Goal: Task Accomplishment & Management: Complete application form

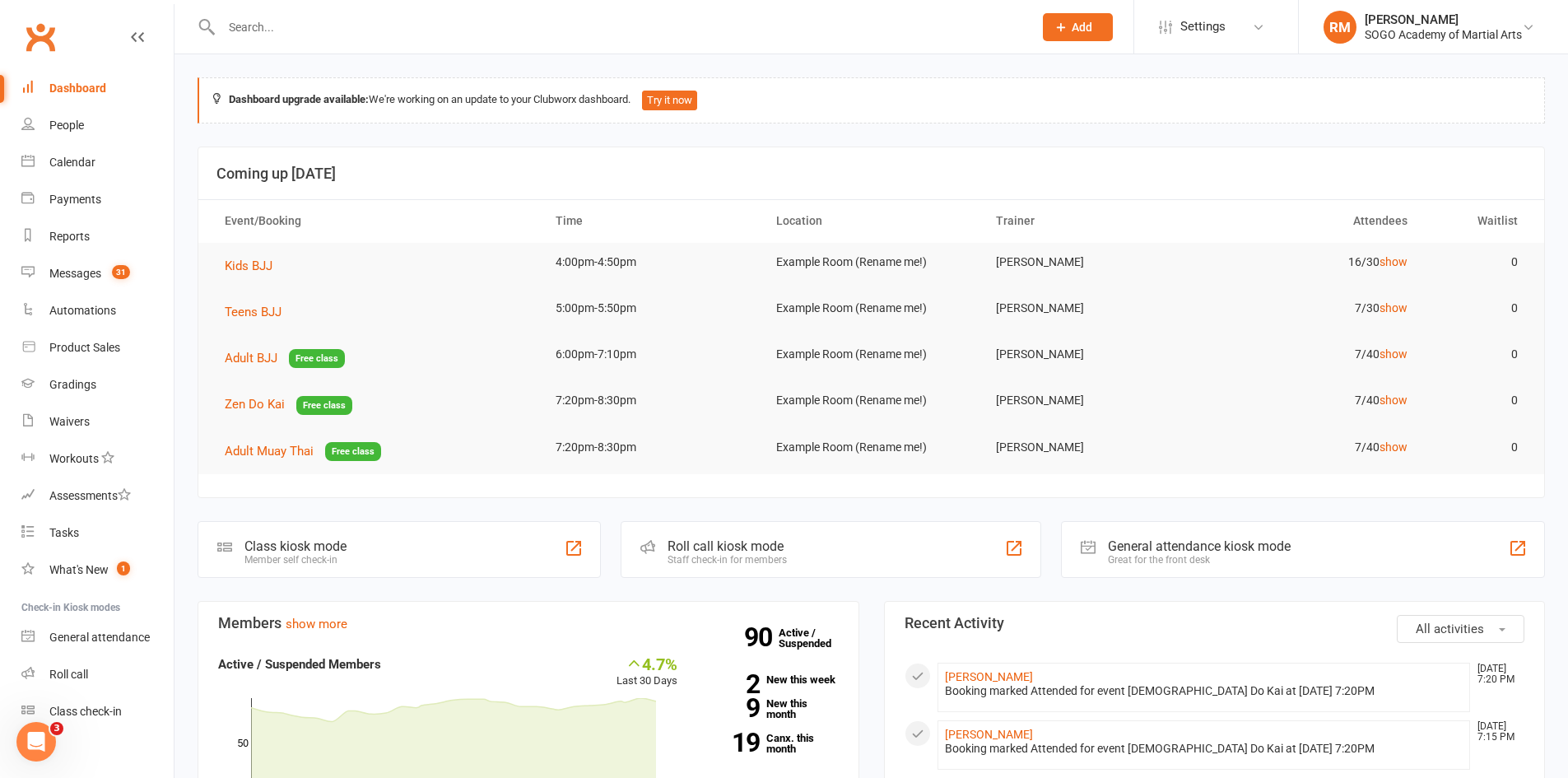
click at [1086, 32] on span "Add" at bounding box center [1081, 27] width 21 height 13
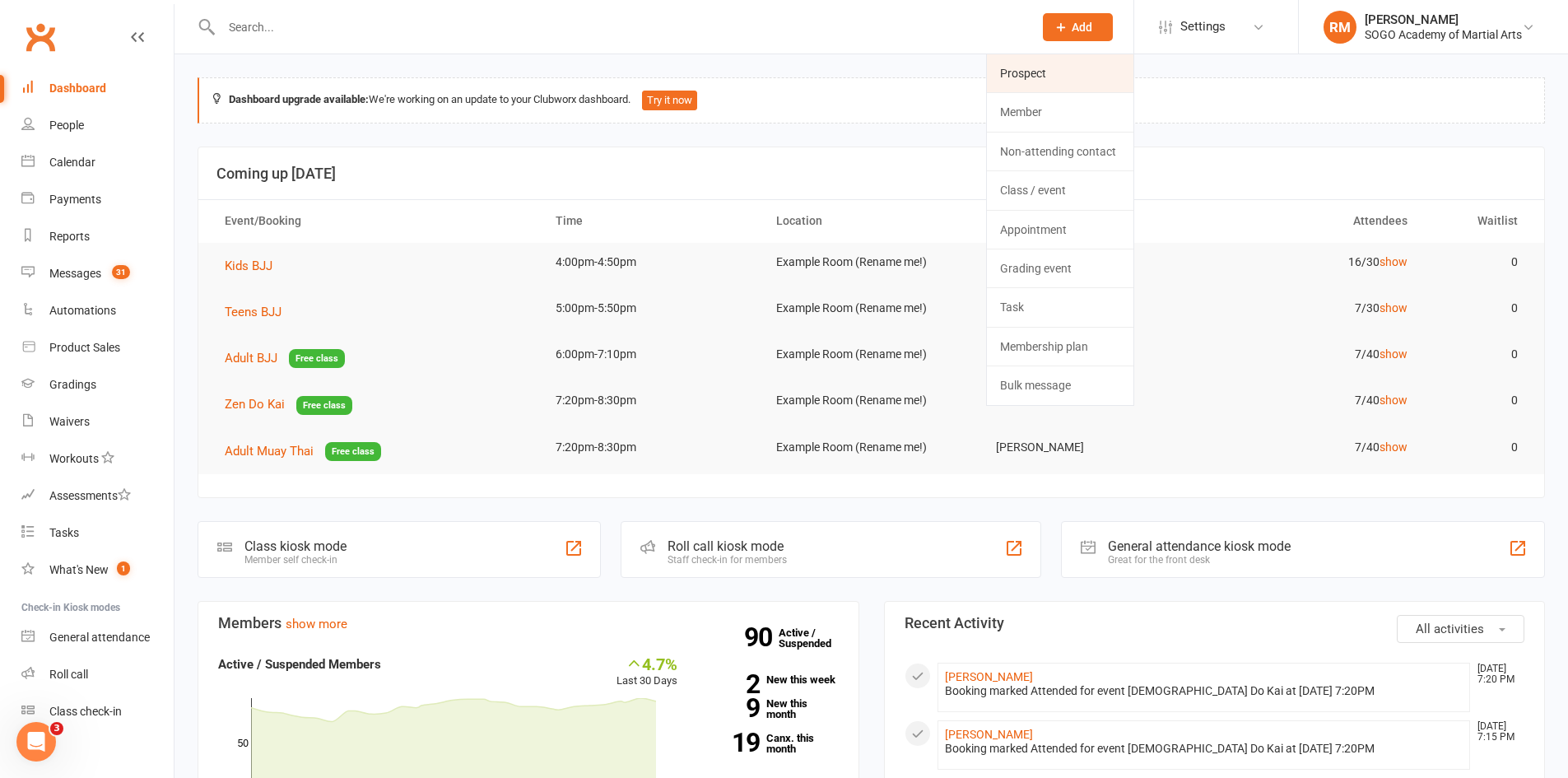
click at [1038, 63] on link "Prospect" at bounding box center [1060, 74] width 146 height 38
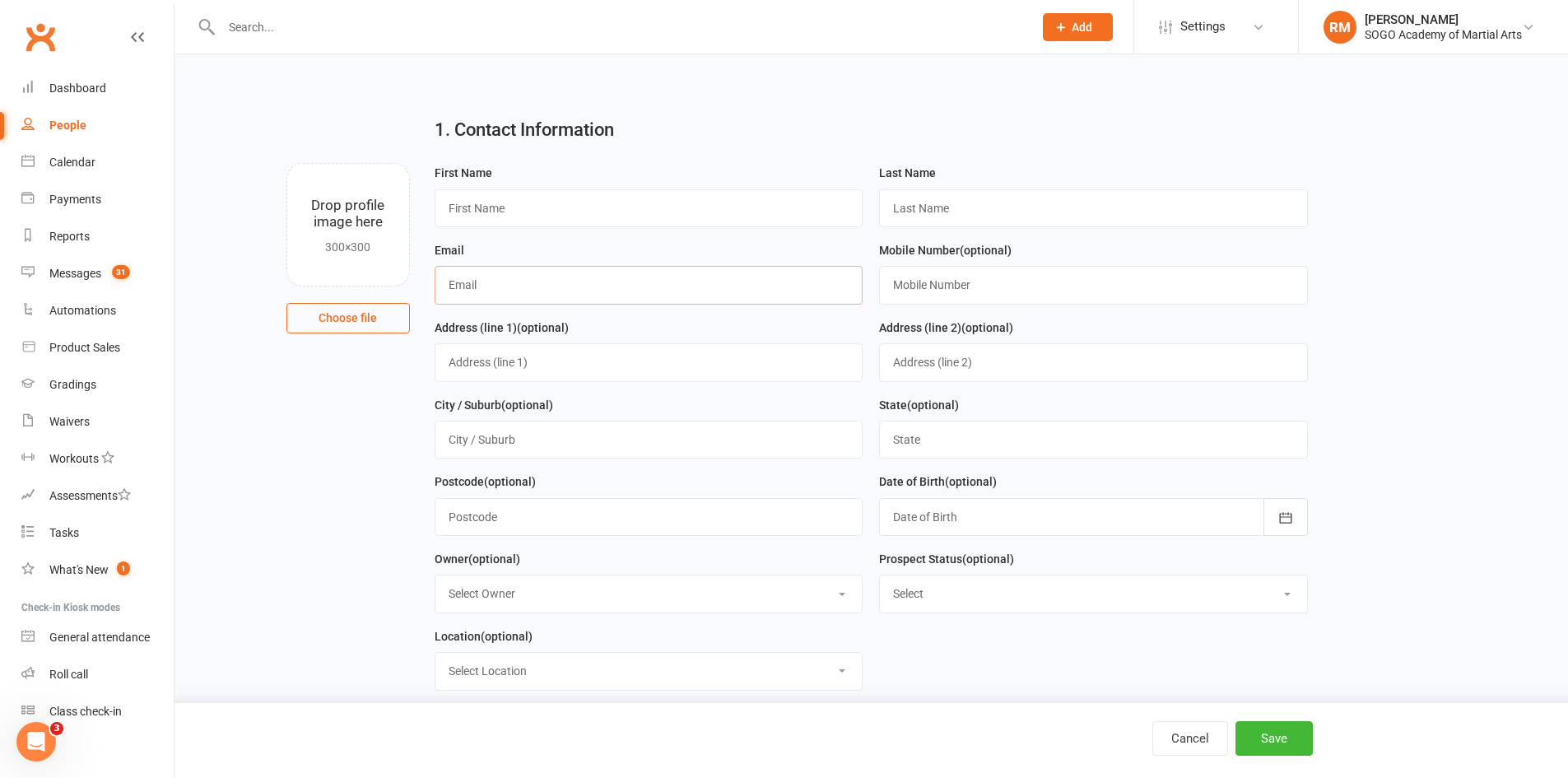
paste input "[EMAIL_ADDRESS][DOMAIN_NAME]"
type input "[EMAIL_ADDRESS][DOMAIN_NAME]"
click at [513, 209] on input "text" at bounding box center [649, 209] width 429 height 38
type input "[PERSON_NAME]"
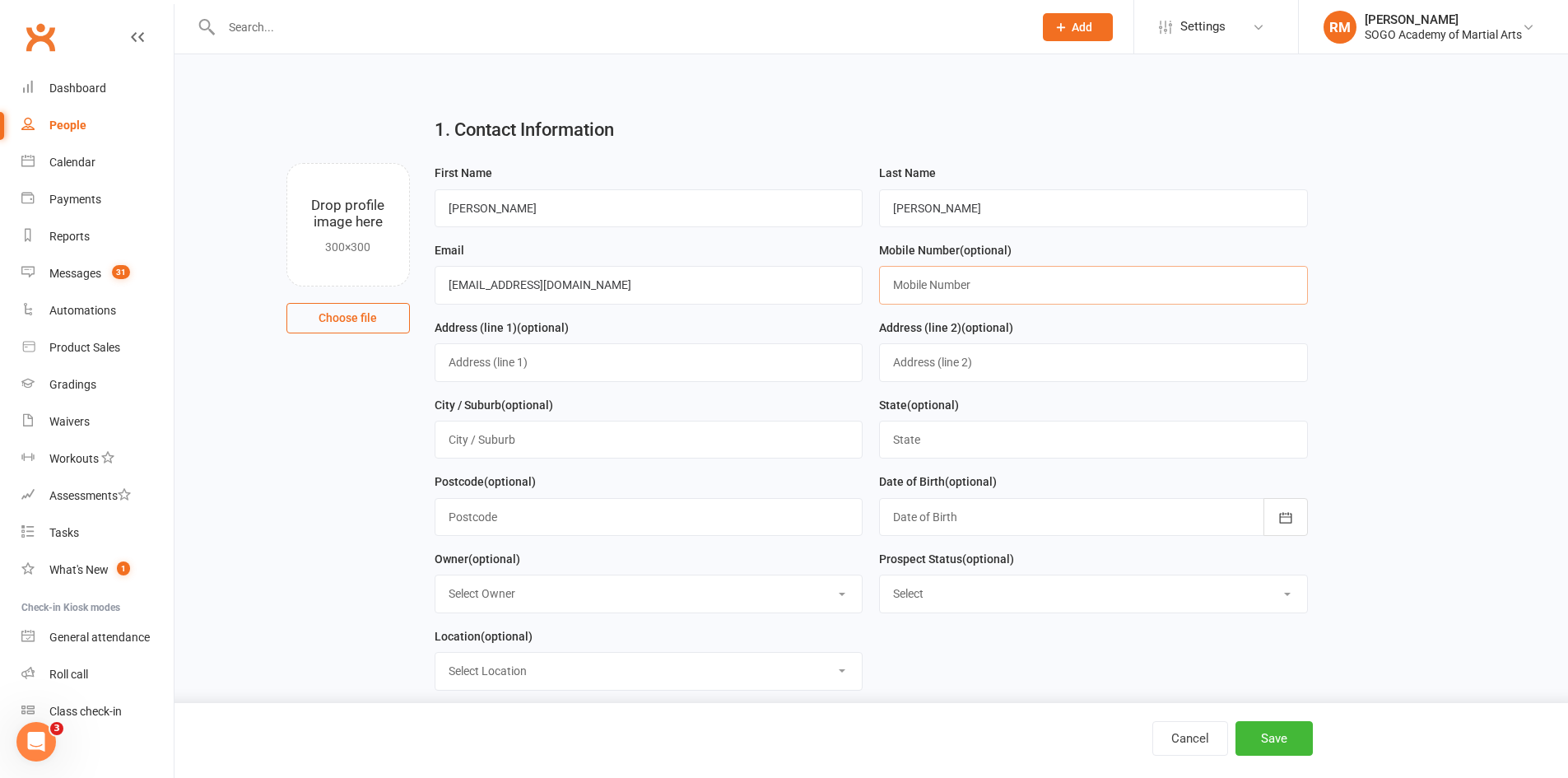
click at [965, 289] on input "text" at bounding box center [1093, 285] width 429 height 38
type input "0424126266"
drag, startPoint x: 1424, startPoint y: 487, endPoint x: 1319, endPoint y: 675, distance: 215.3
click at [1425, 487] on main "1. Contact Information Drop profile image here 300×300 Choose file First Name […" at bounding box center [871, 540] width 1348 height 873
click at [1287, 740] on button "Save" at bounding box center [1274, 738] width 78 height 35
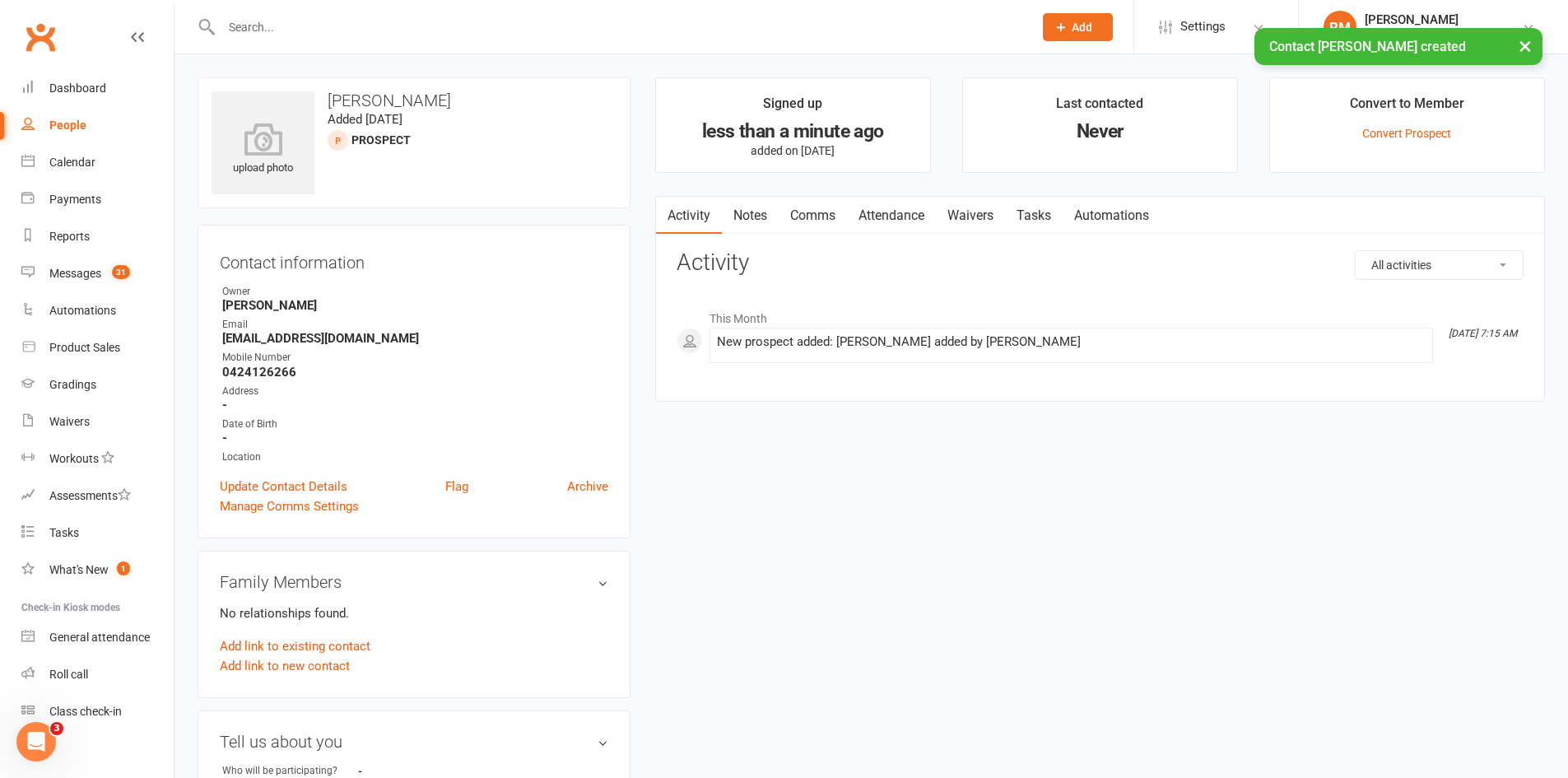
click at [819, 212] on link "Comms" at bounding box center [813, 216] width 69 height 38
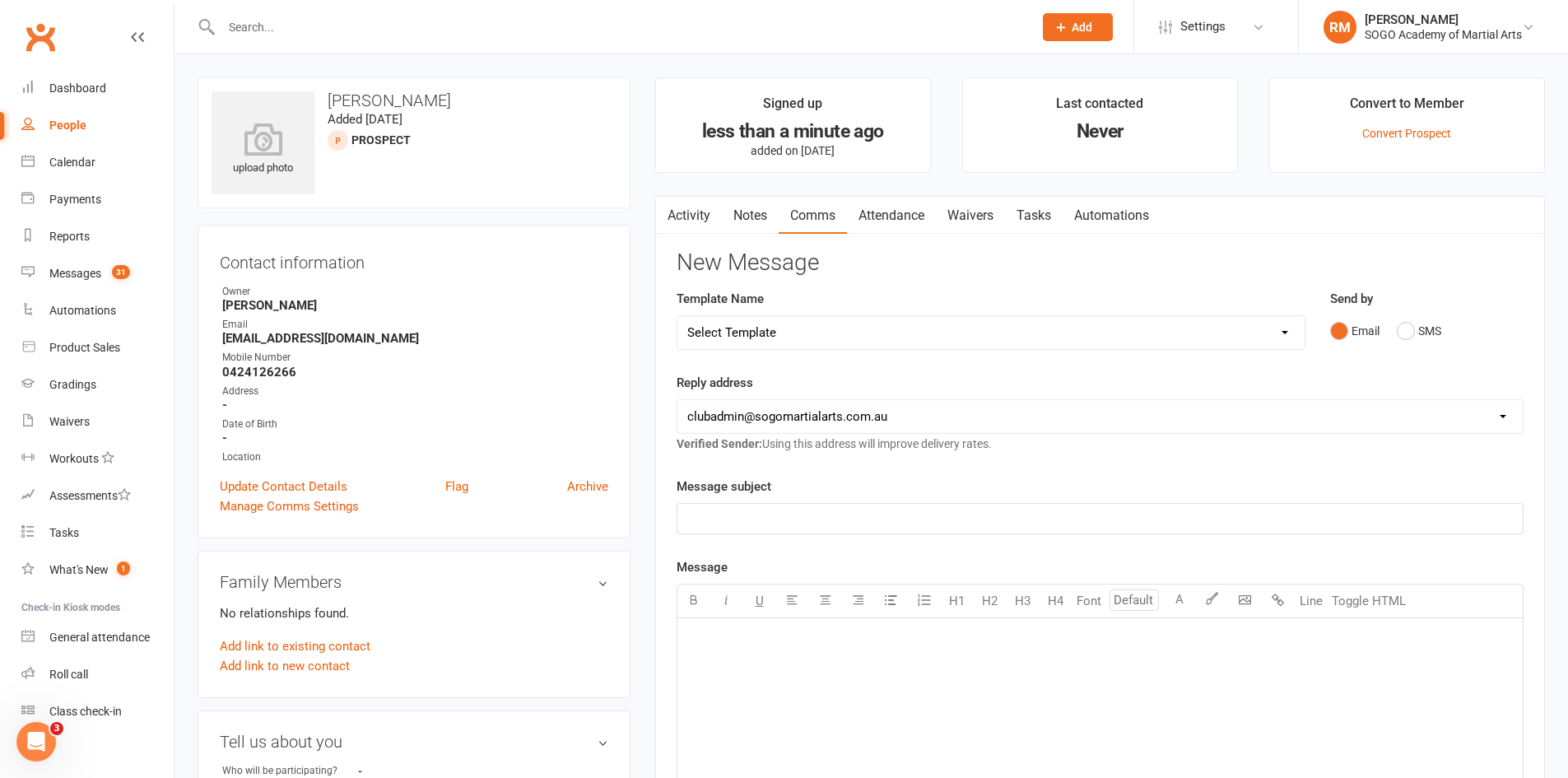
click at [827, 338] on select "Select Template [Email] 01. Junior Enquiry 1 Week FREE Zipleads Call Booked [Em…" at bounding box center [991, 333] width 627 height 33
select select "1"
click at [678, 316] on select "Select Template [Email] 01. Junior Enquiry 1 Week FREE Zipleads Call Booked [Em…" at bounding box center [991, 333] width 627 height 33
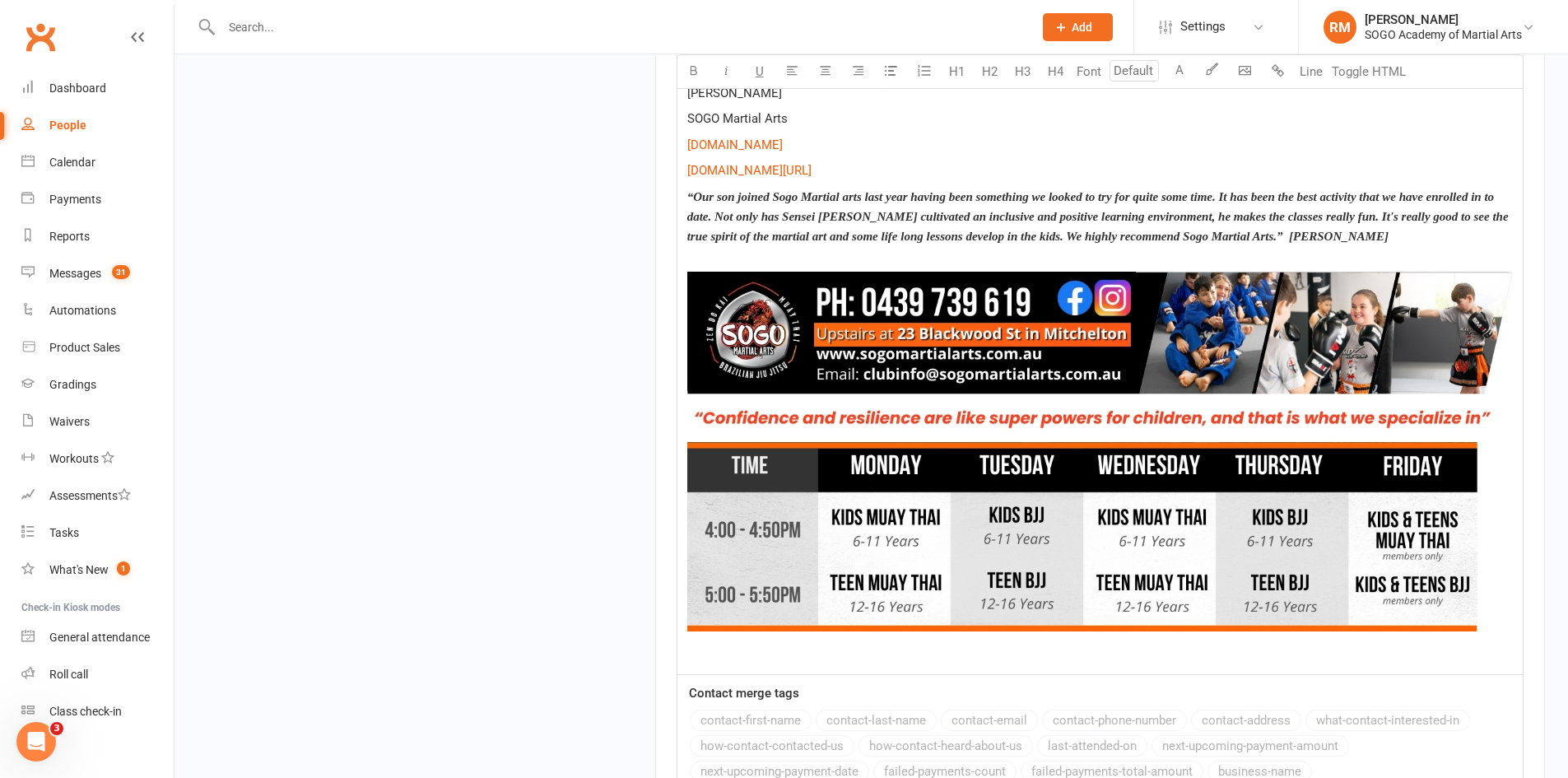
scroll to position [1832, 0]
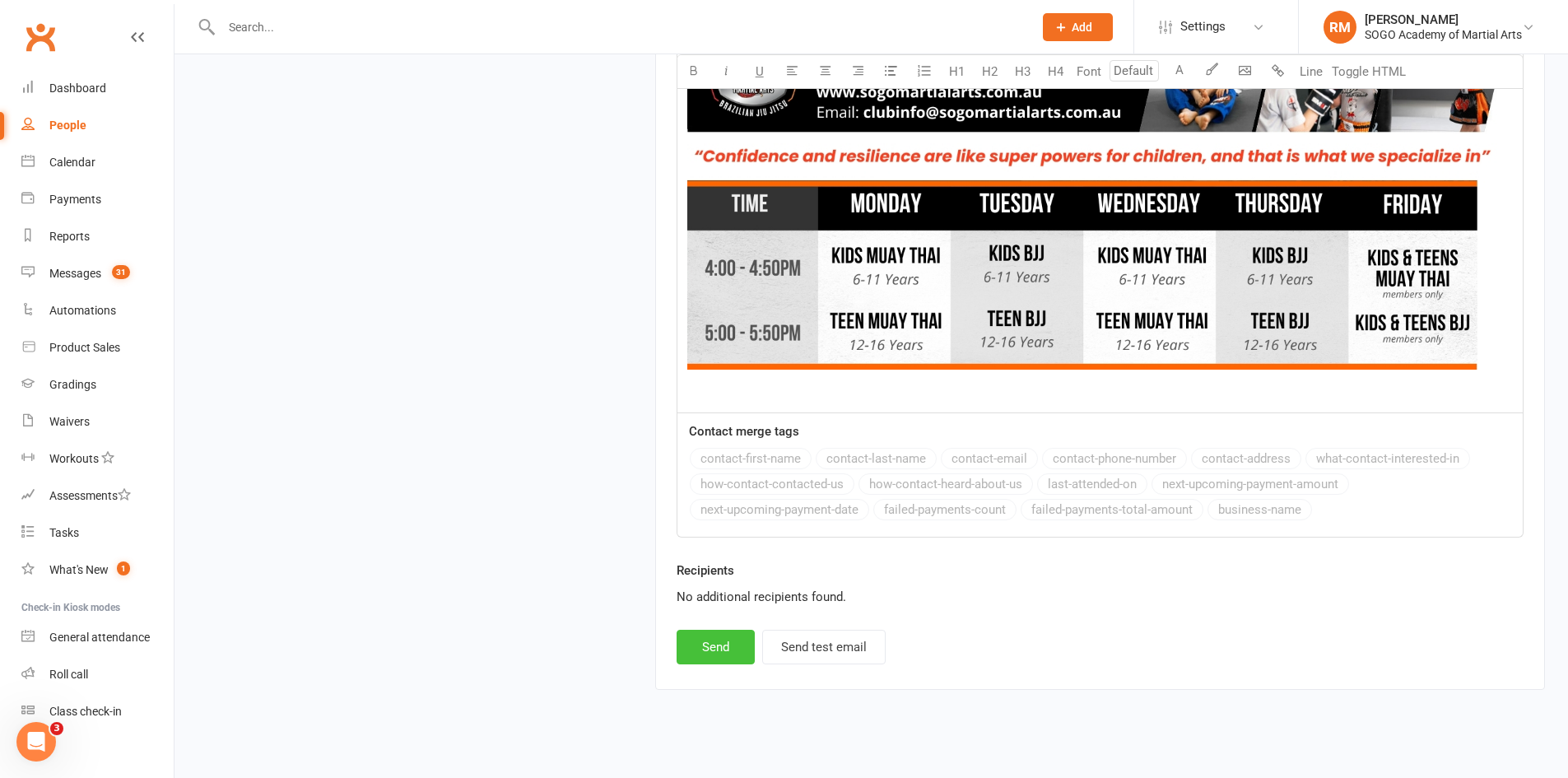
click at [726, 631] on button "Send" at bounding box center [716, 647] width 79 height 35
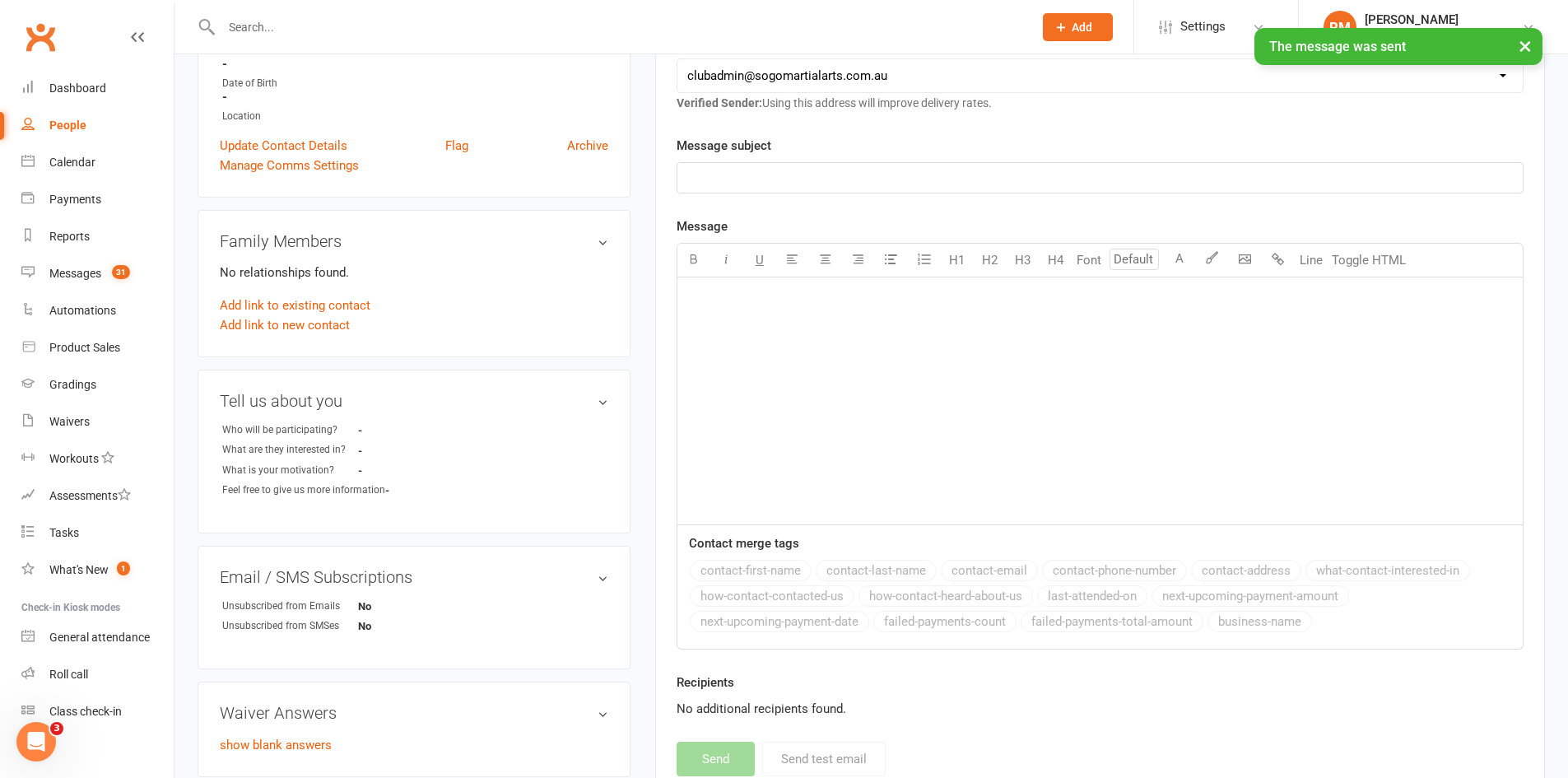
scroll to position [0, 0]
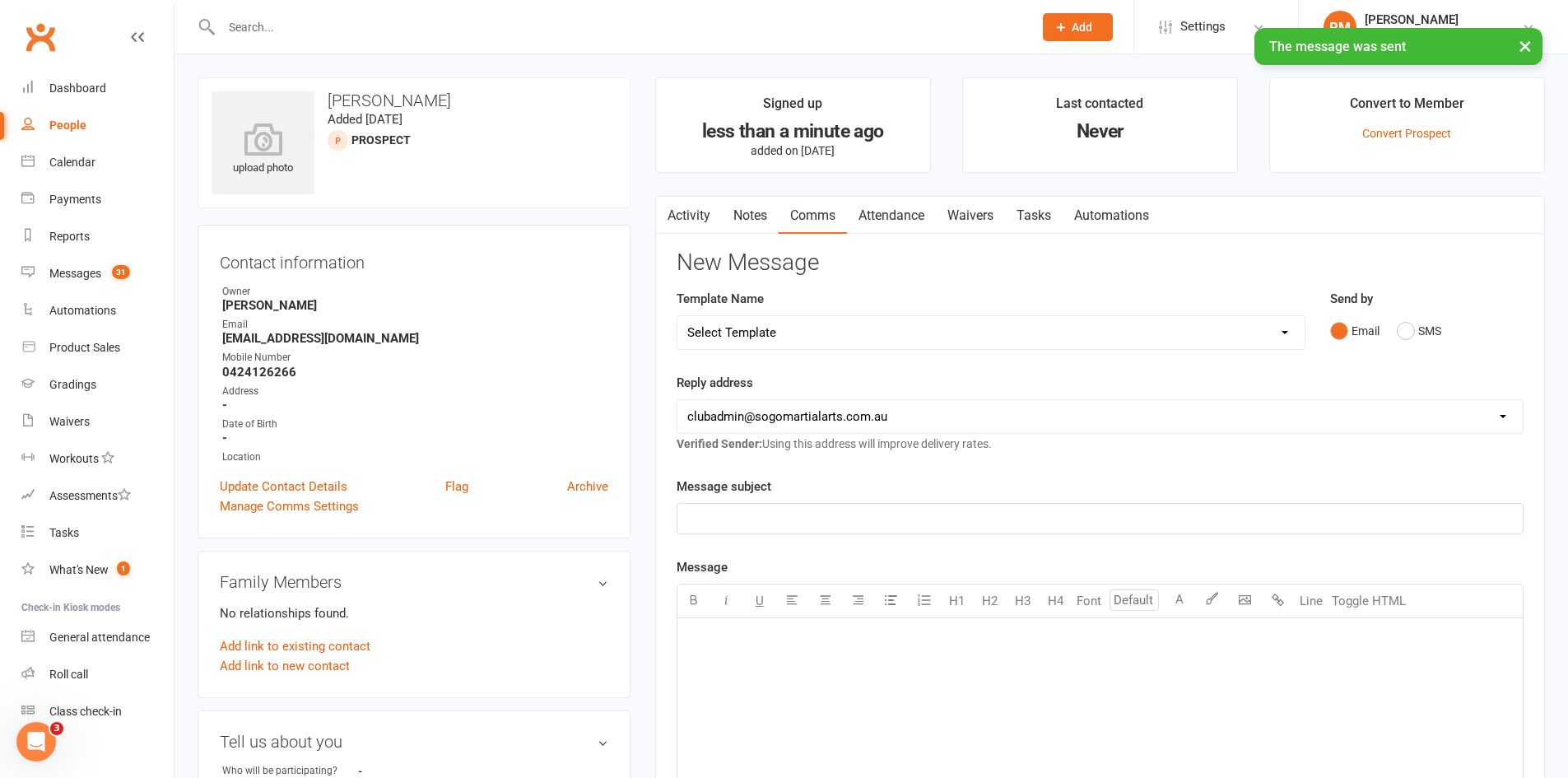
click at [870, 335] on select "Select Template [Email] 01. Junior Enquiry 1 Week FREE Zipleads Call Booked [Em…" at bounding box center [991, 333] width 627 height 33
select select "10"
click at [678, 316] on select "Select Template [Email] 01. Junior Enquiry 1 Week FREE Zipleads Call Booked [Em…" at bounding box center [991, 333] width 627 height 33
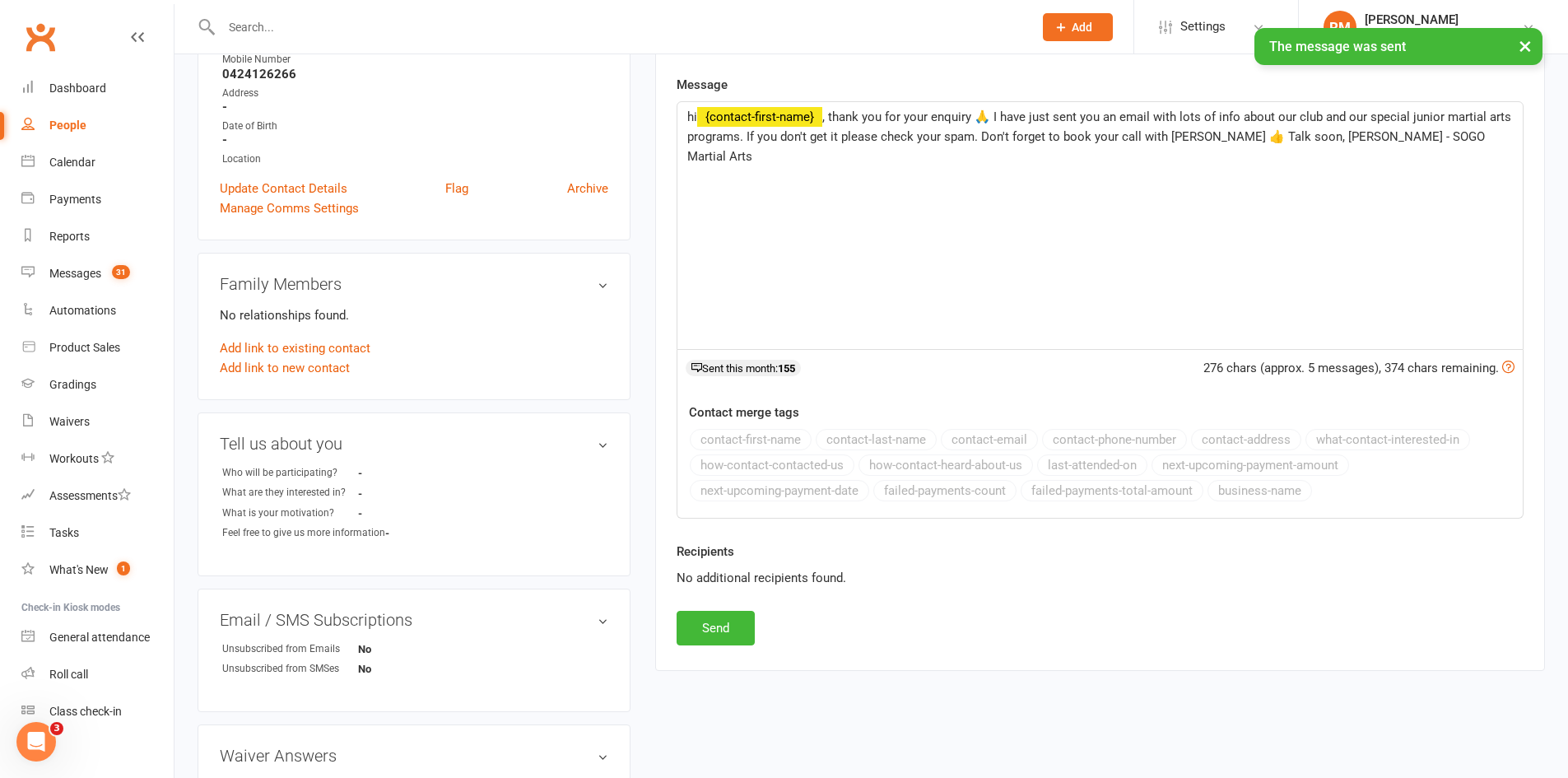
scroll to position [532, 0]
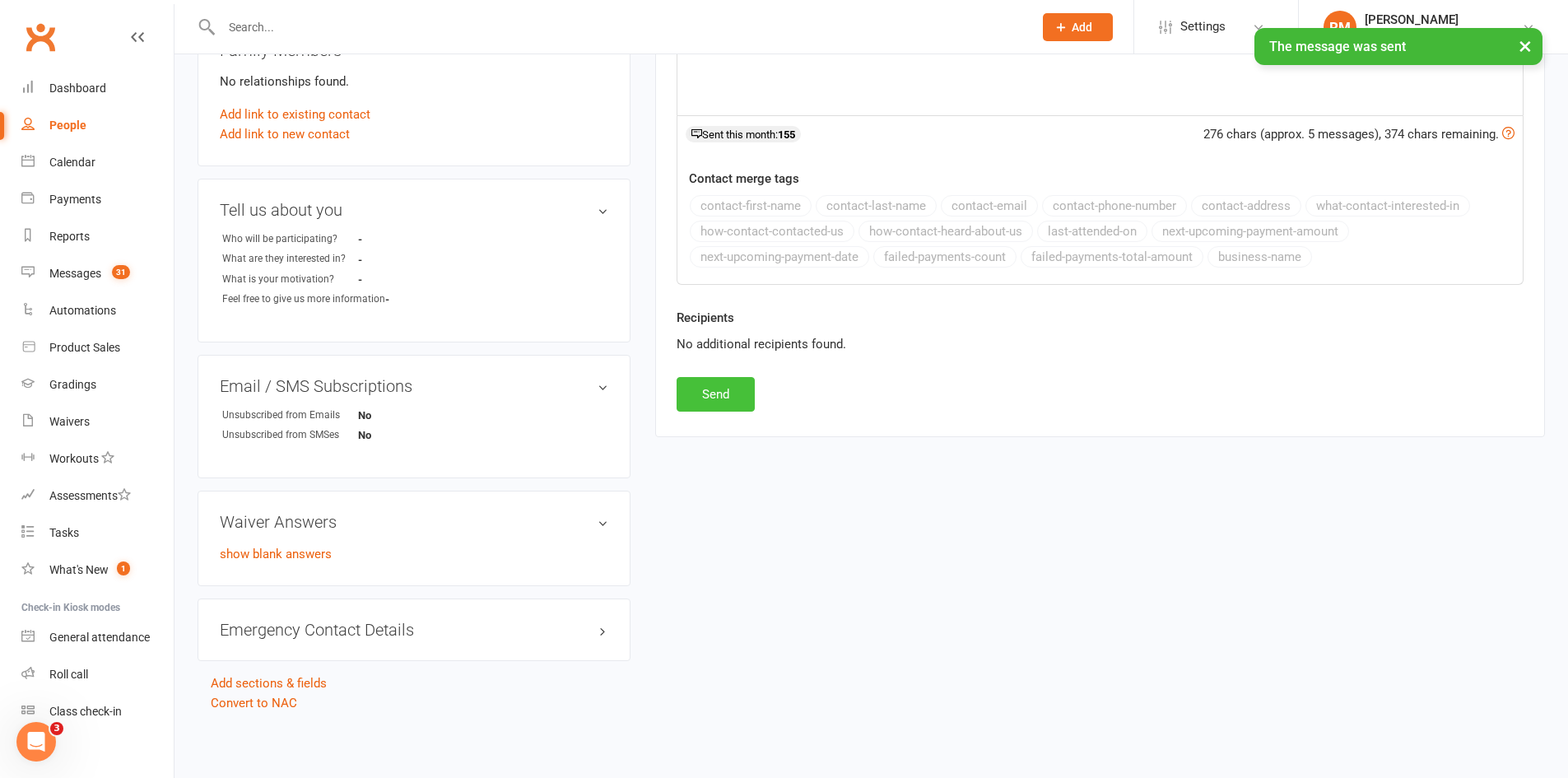
click at [731, 401] on button "Send" at bounding box center [716, 395] width 79 height 35
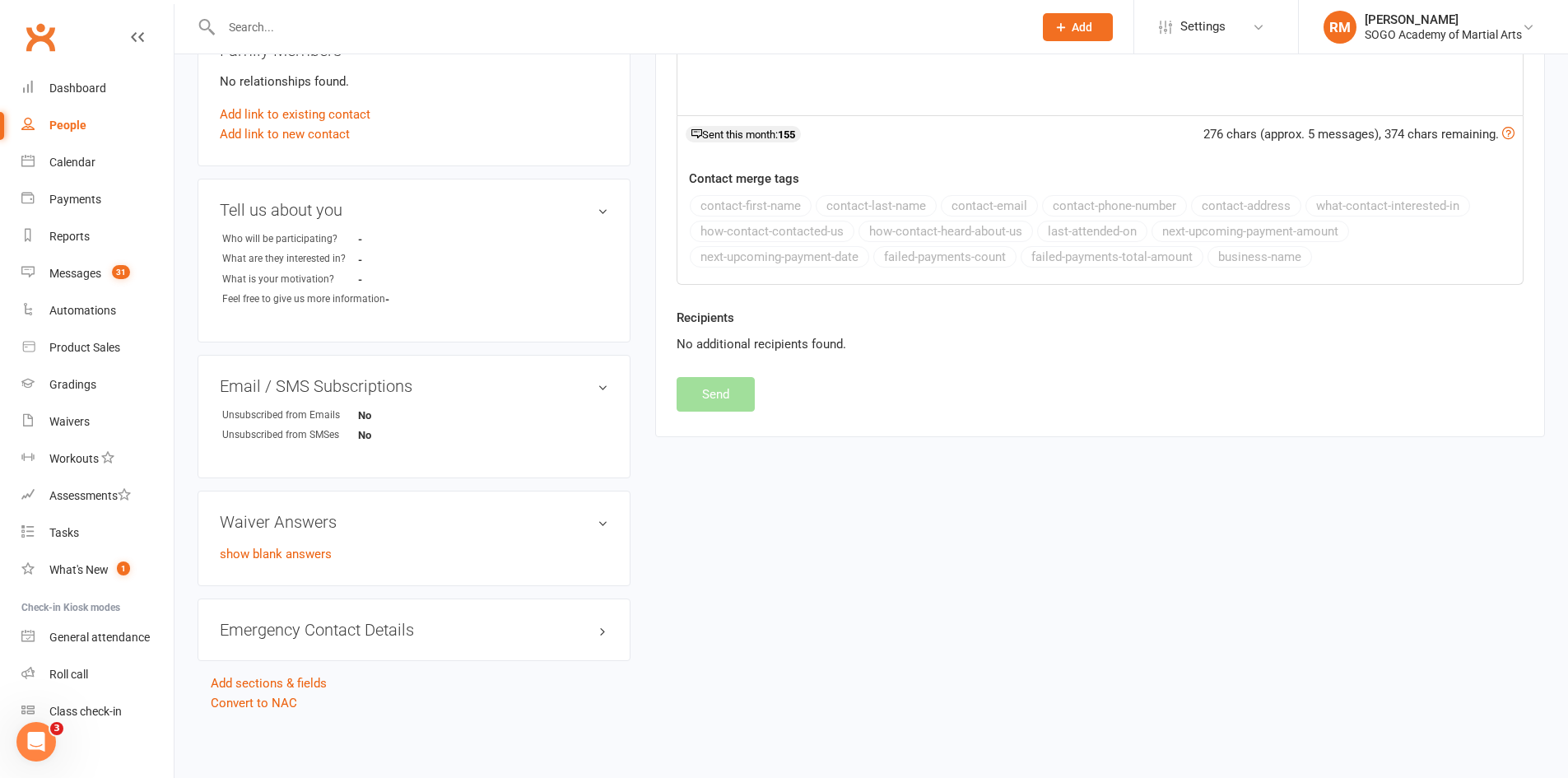
select select
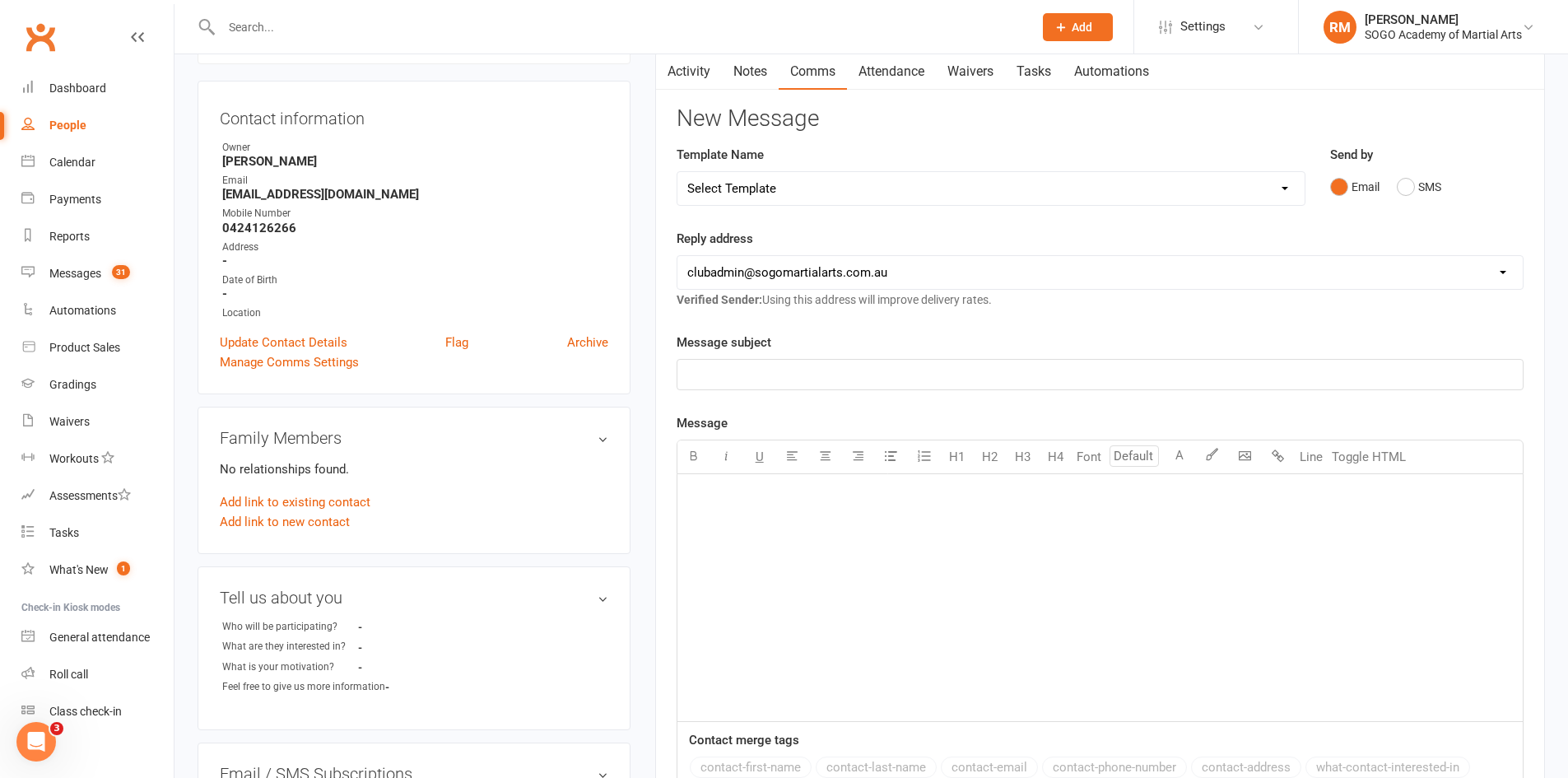
scroll to position [0, 0]
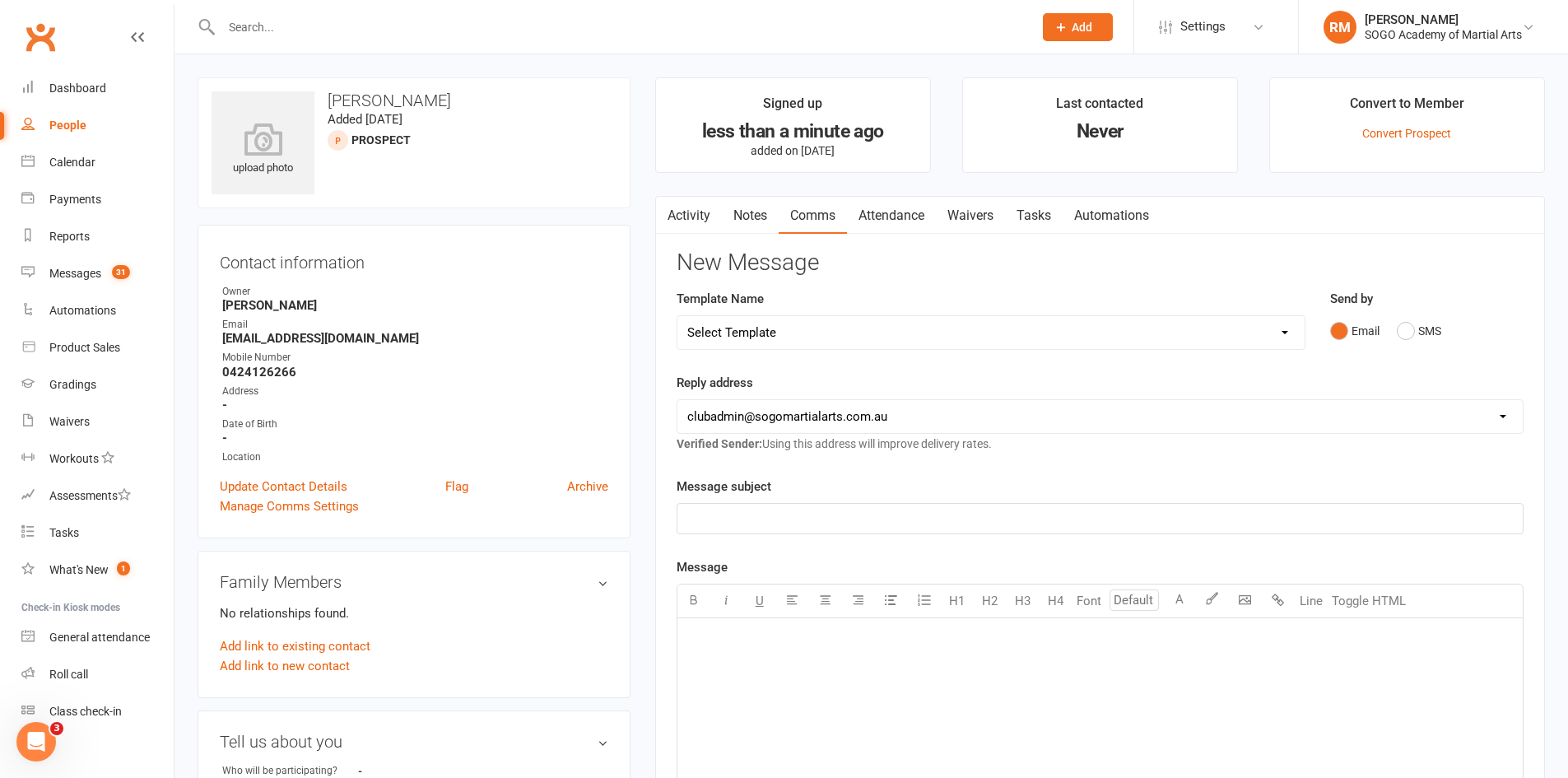
click at [1057, 34] on icon at bounding box center [1061, 27] width 15 height 15
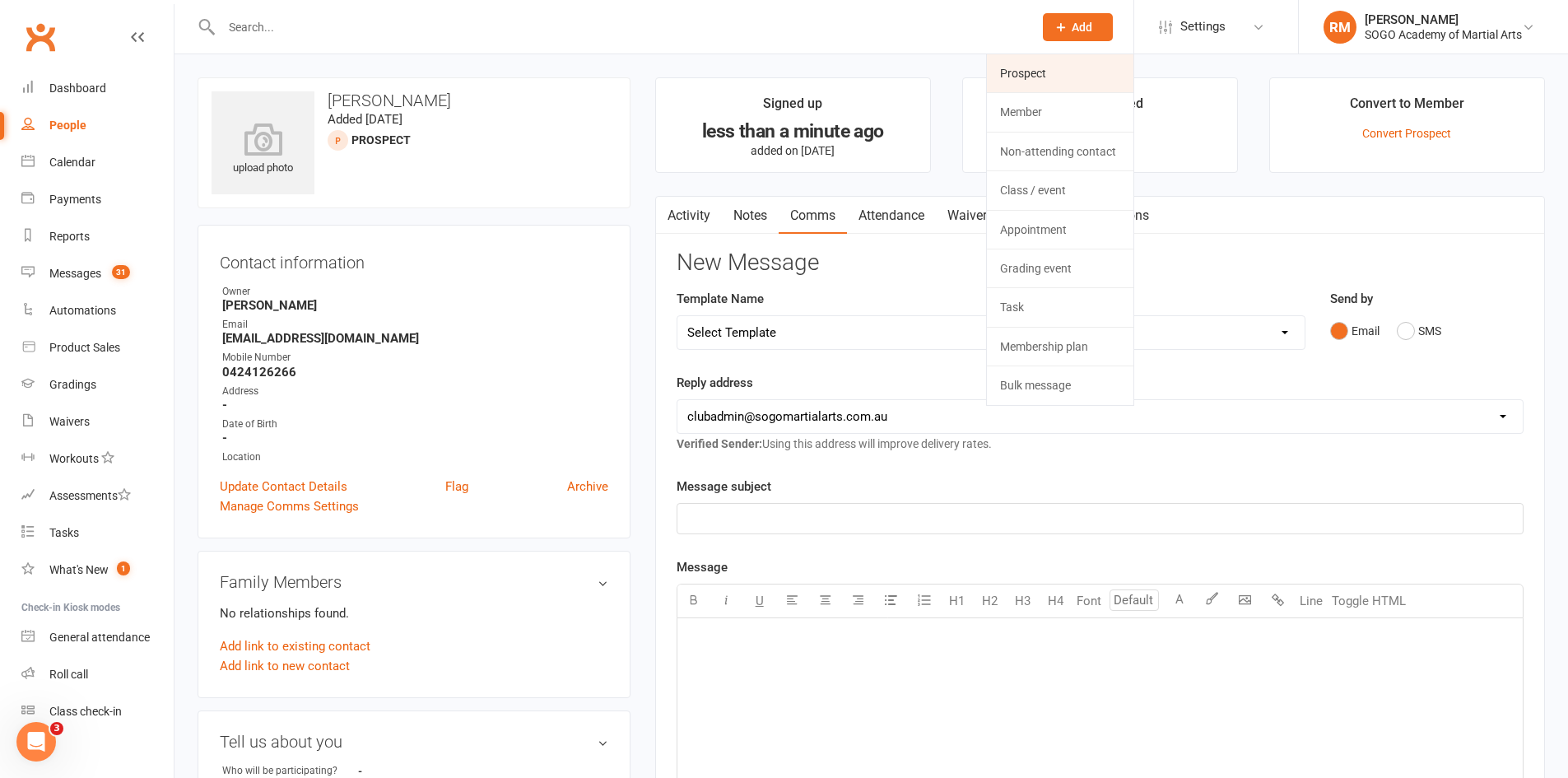
click at [1043, 77] on link "Prospect" at bounding box center [1060, 74] width 146 height 38
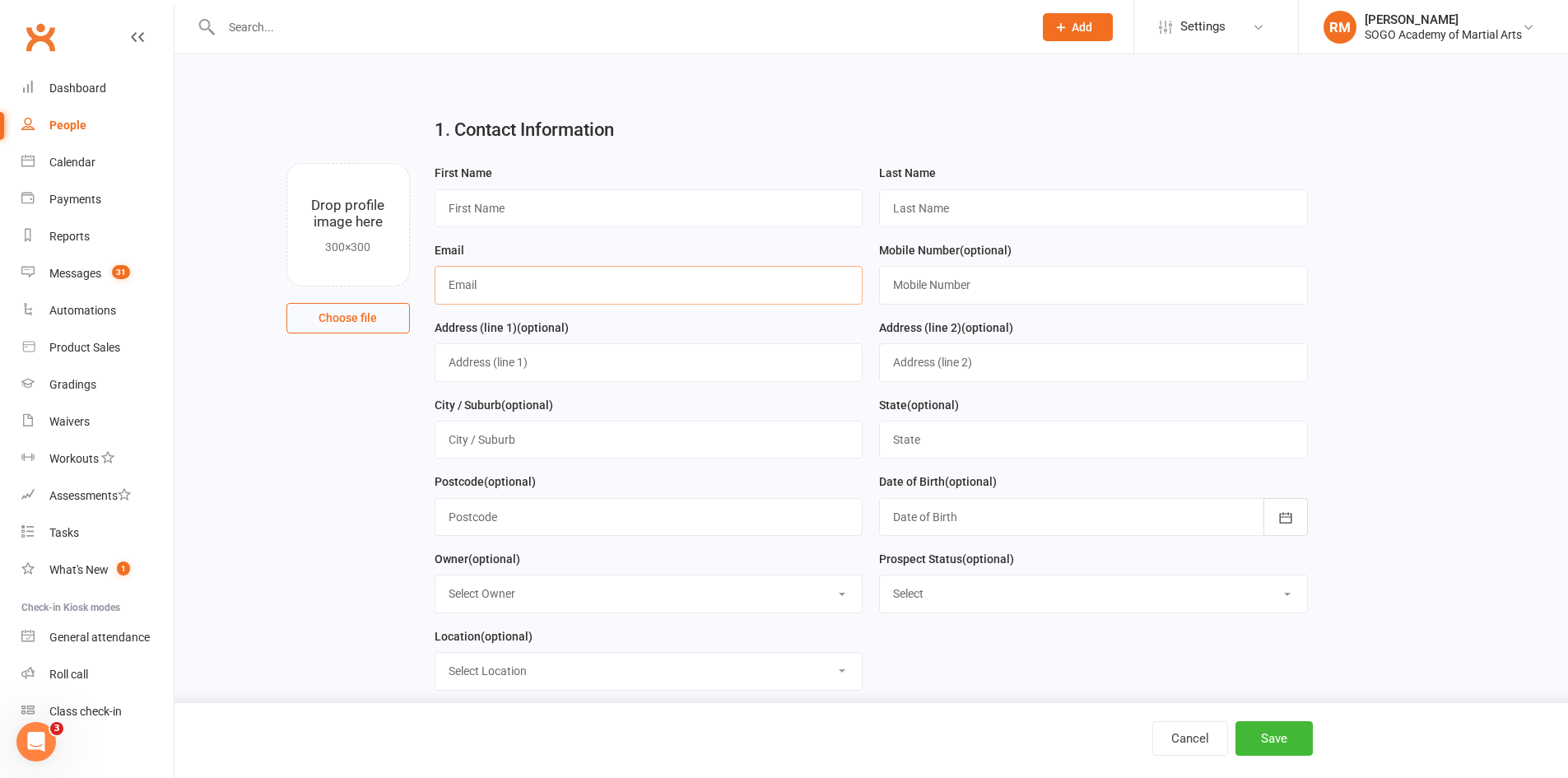
paste input "[PERSON_NAME][EMAIL_ADDRESS][DOMAIN_NAME]"
type input "[PERSON_NAME][EMAIL_ADDRESS][DOMAIN_NAME]"
click at [507, 209] on input "text" at bounding box center [649, 209] width 429 height 38
type input "Delgernaran"
type input "Gombodagva"
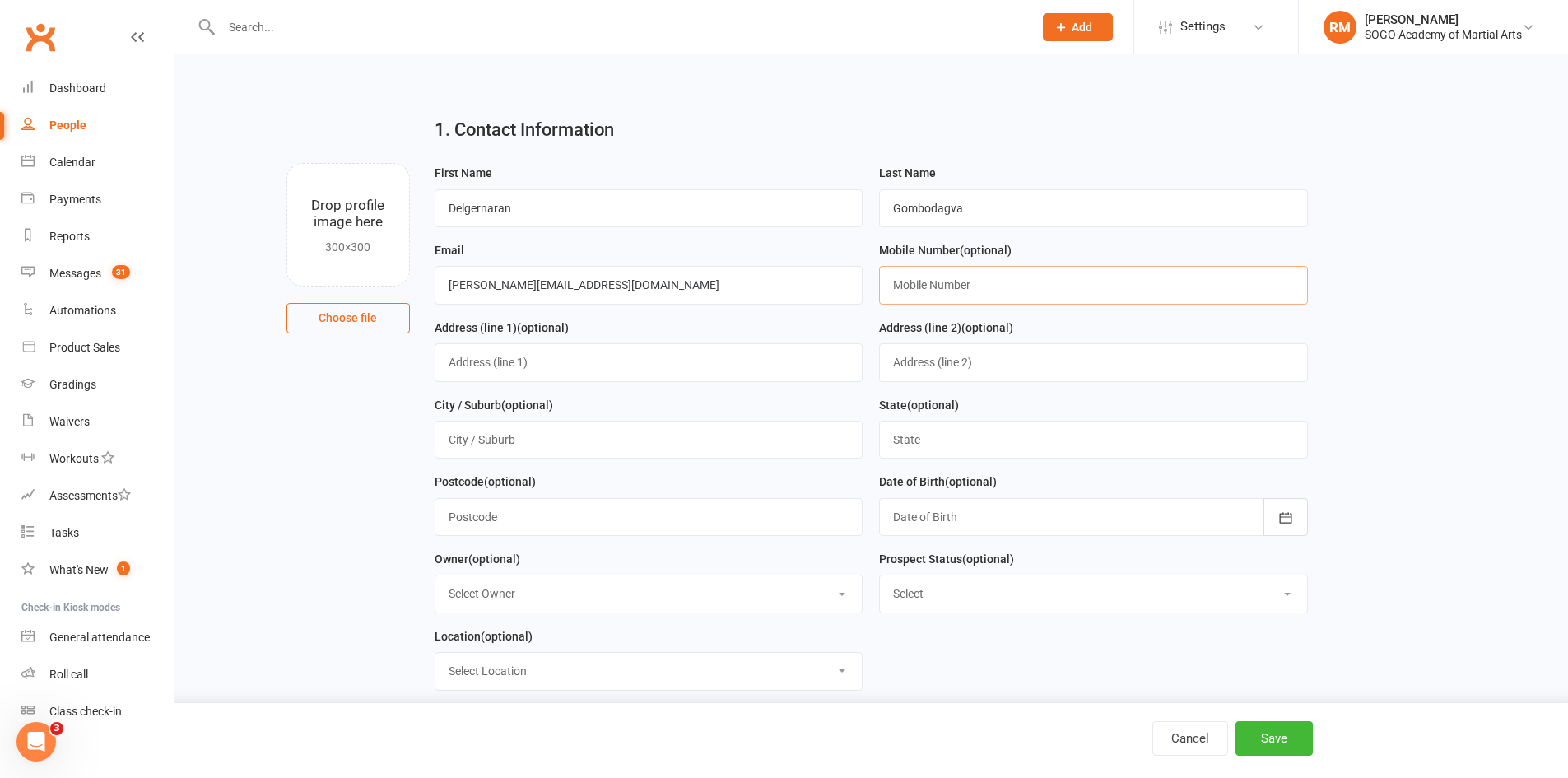
click at [981, 286] on input "text" at bounding box center [1093, 285] width 429 height 38
type input "0412089227"
drag, startPoint x: 1273, startPoint y: 730, endPoint x: 1298, endPoint y: 725, distance: 25.5
click at [1273, 732] on button "Save" at bounding box center [1274, 738] width 78 height 35
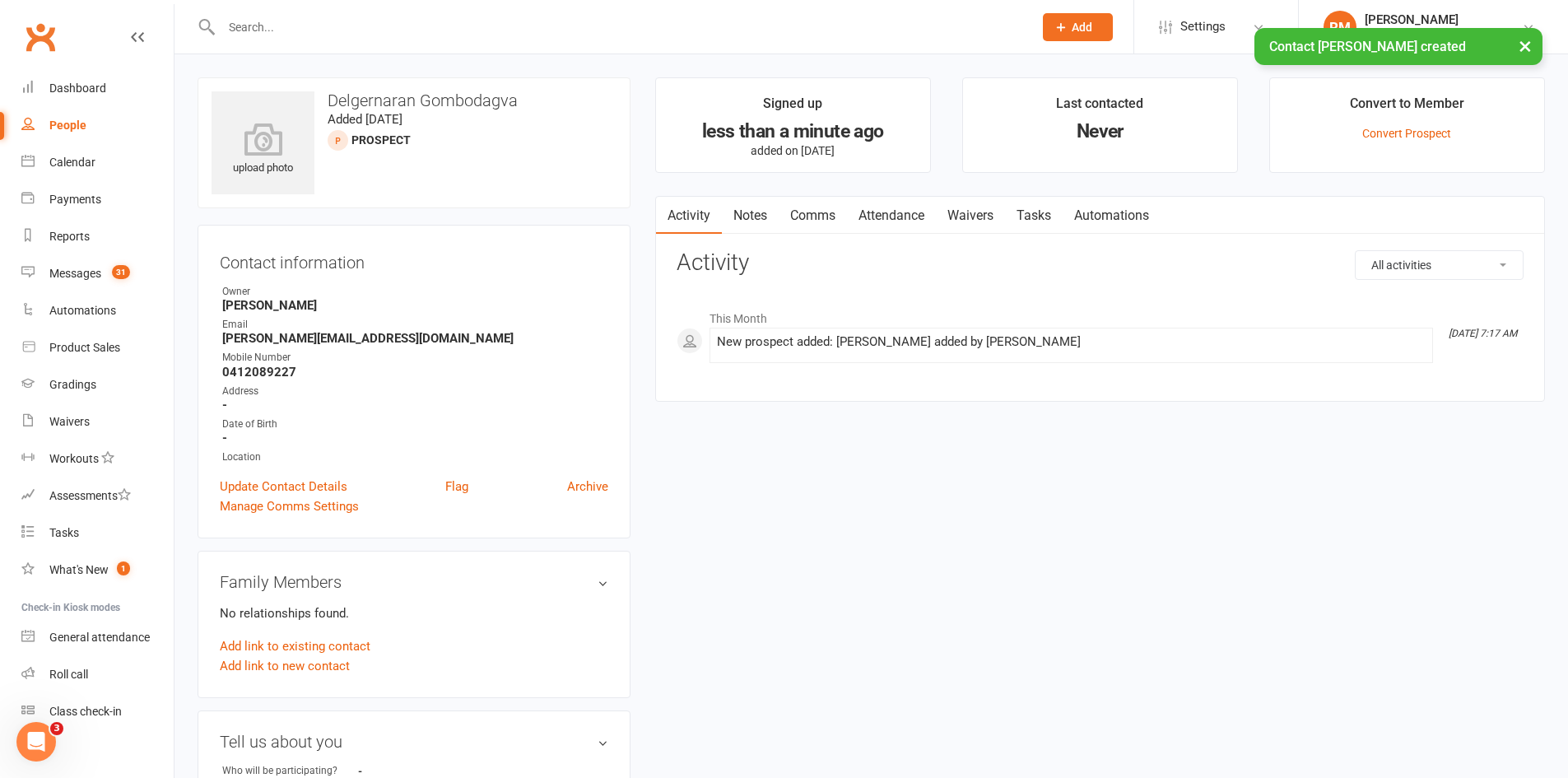
click at [826, 212] on link "Comms" at bounding box center [813, 216] width 69 height 38
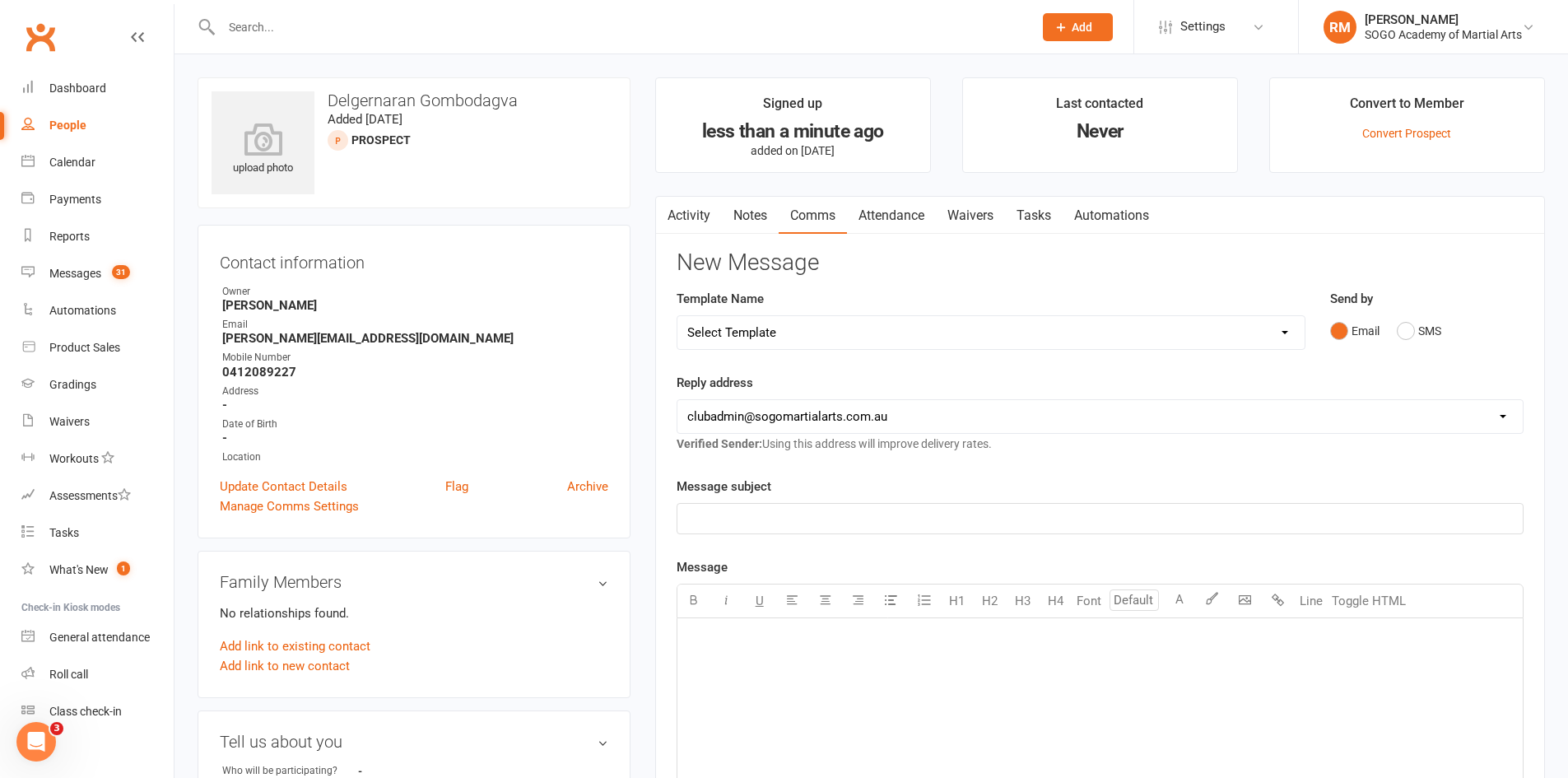
click at [808, 332] on select "Select Template [Email] 01. Junior Enquiry 1 Week FREE Zipleads Call Booked [Em…" at bounding box center [991, 333] width 627 height 33
select select "0"
click at [678, 316] on select "Select Template [Email] 01. Junior Enquiry 1 Week FREE Zipleads Call Booked [Em…" at bounding box center [991, 333] width 627 height 33
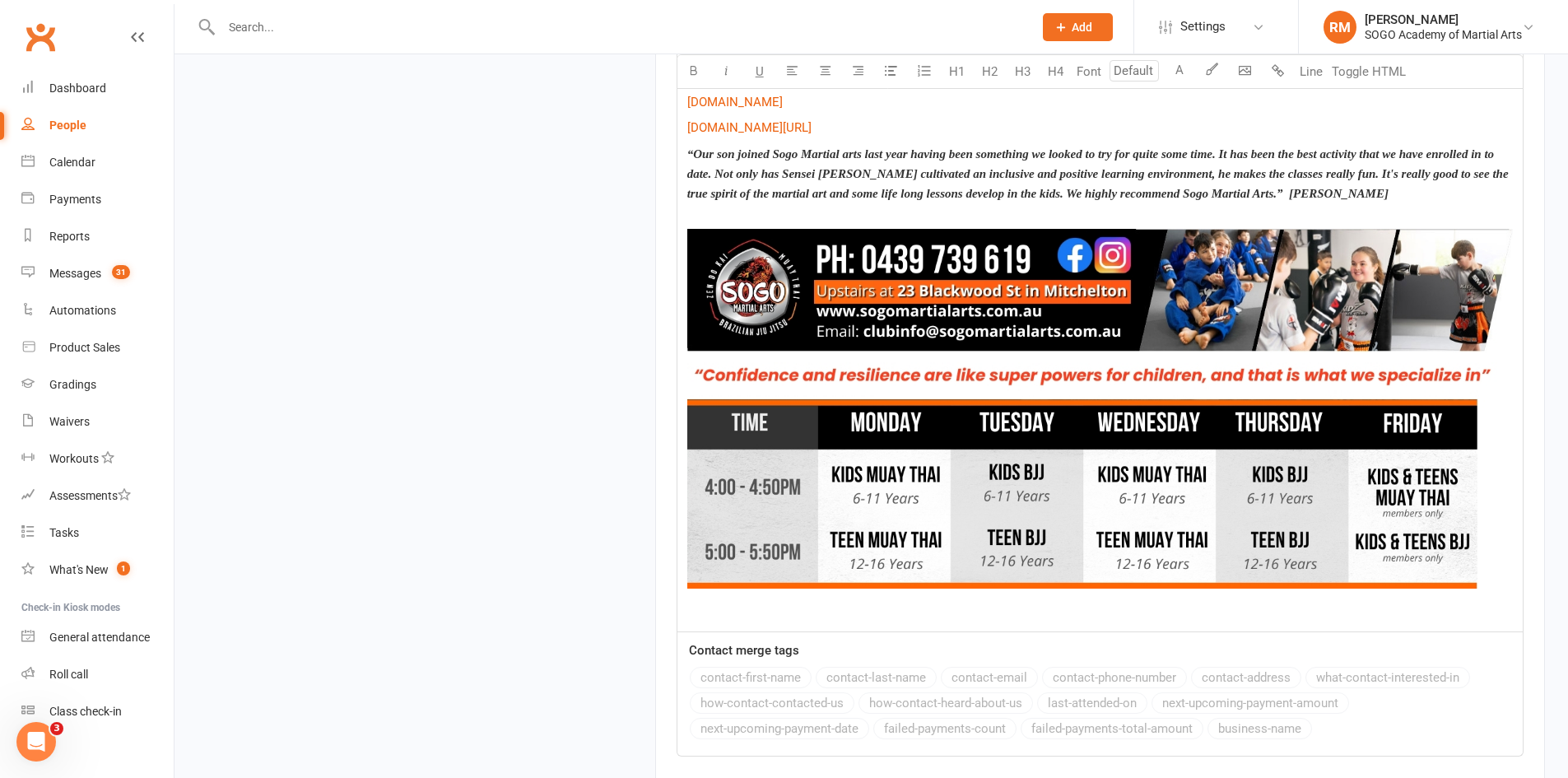
scroll to position [1813, 0]
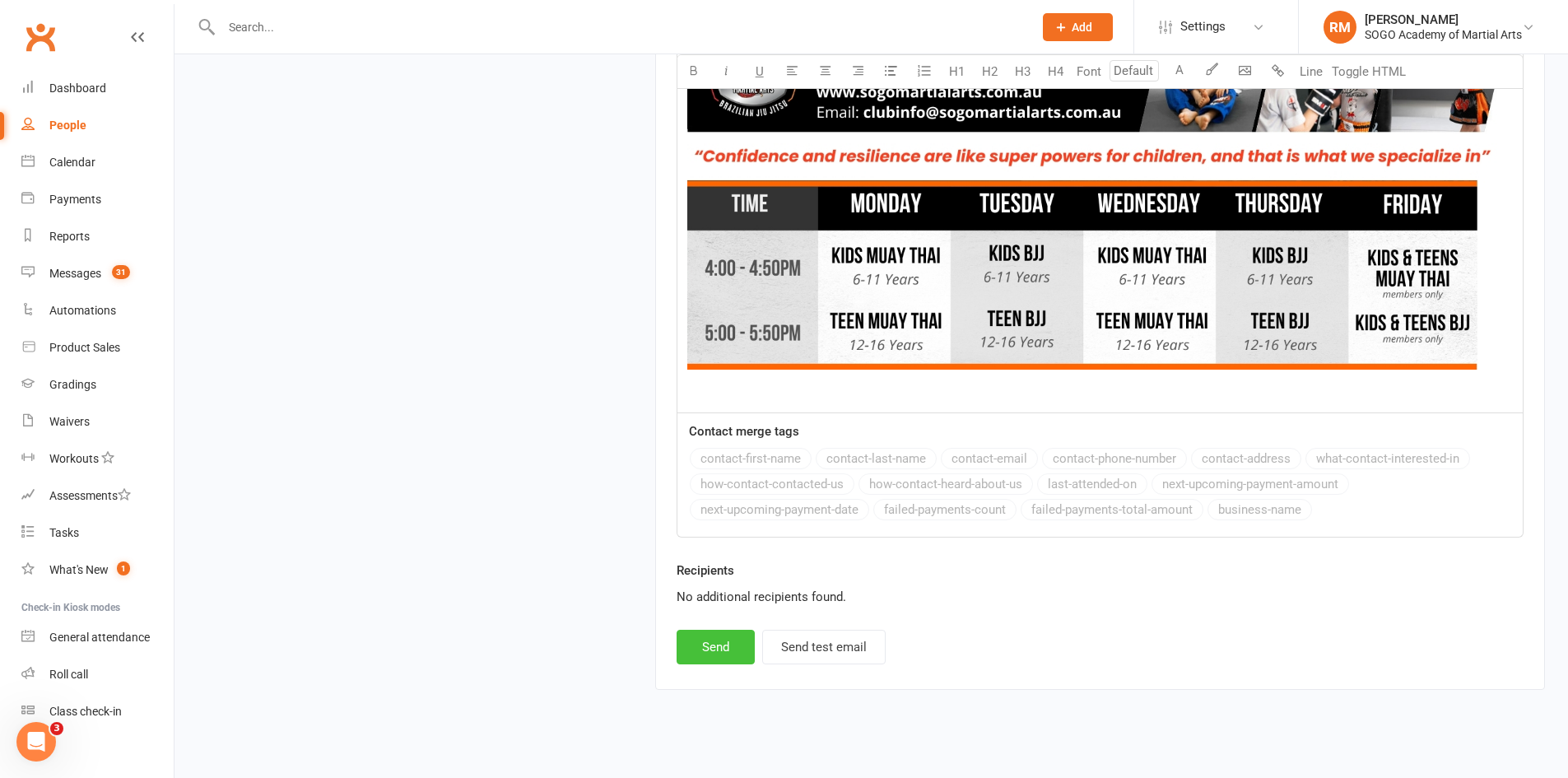
click at [741, 634] on button "Send" at bounding box center [716, 647] width 79 height 35
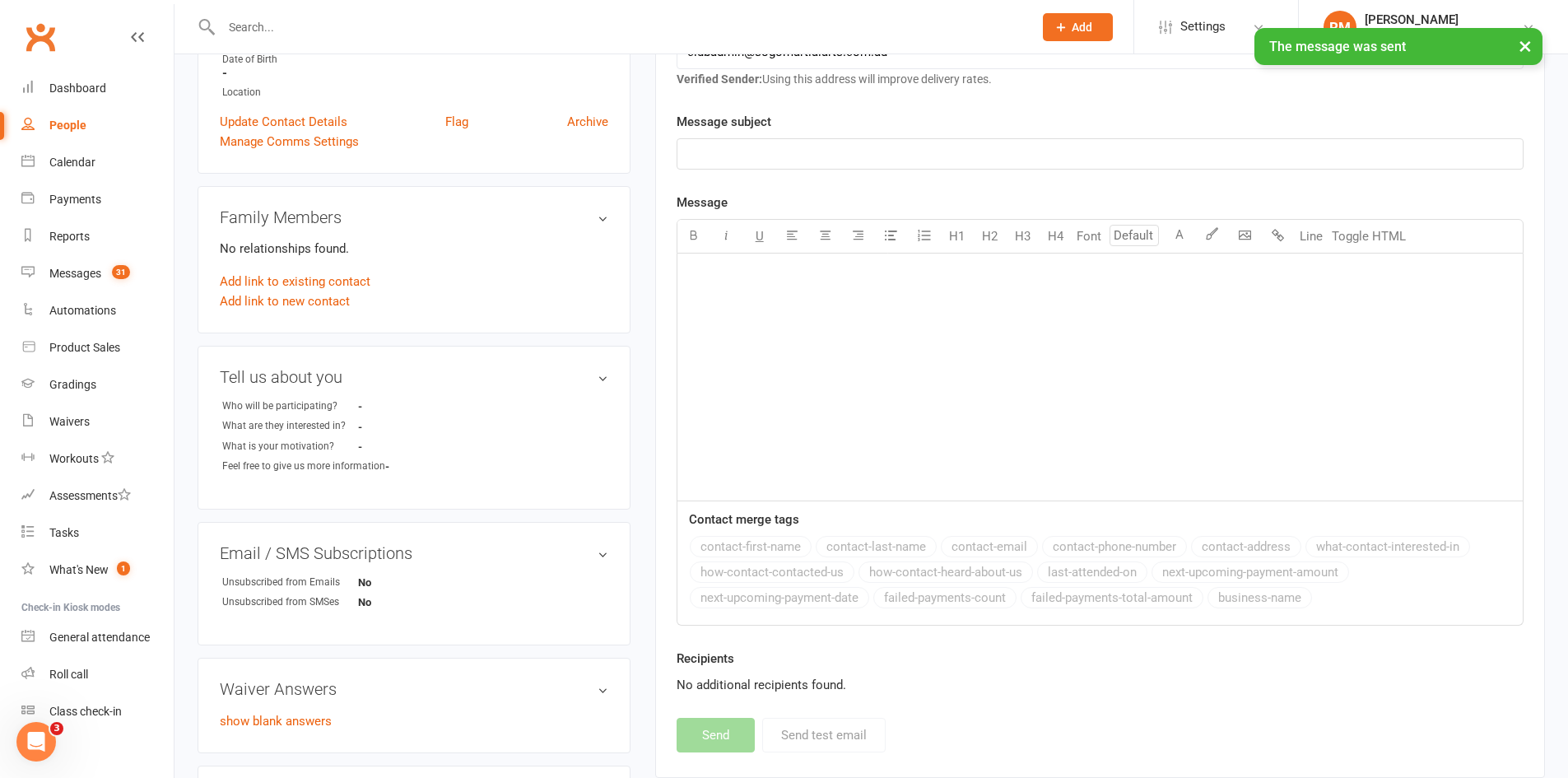
scroll to position [0, 0]
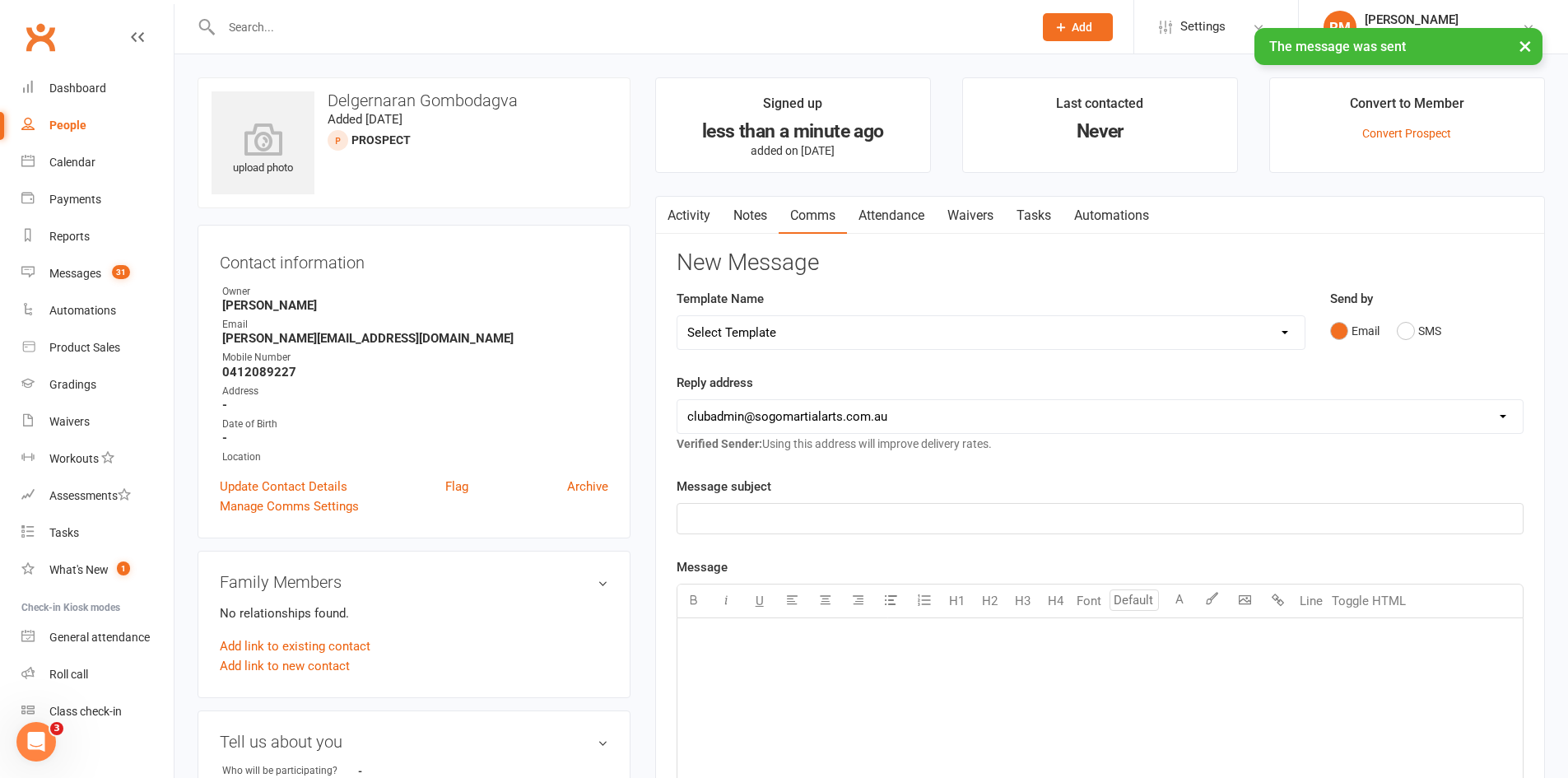
click at [818, 332] on select "Select Template [Email] 01. Junior Enquiry 1 Week FREE Zipleads Call Booked [Em…" at bounding box center [991, 333] width 627 height 33
select select "11"
click at [678, 316] on select "Select Template [Email] 01. Junior Enquiry 1 Week FREE Zipleads Call Booked [Em…" at bounding box center [991, 333] width 627 height 33
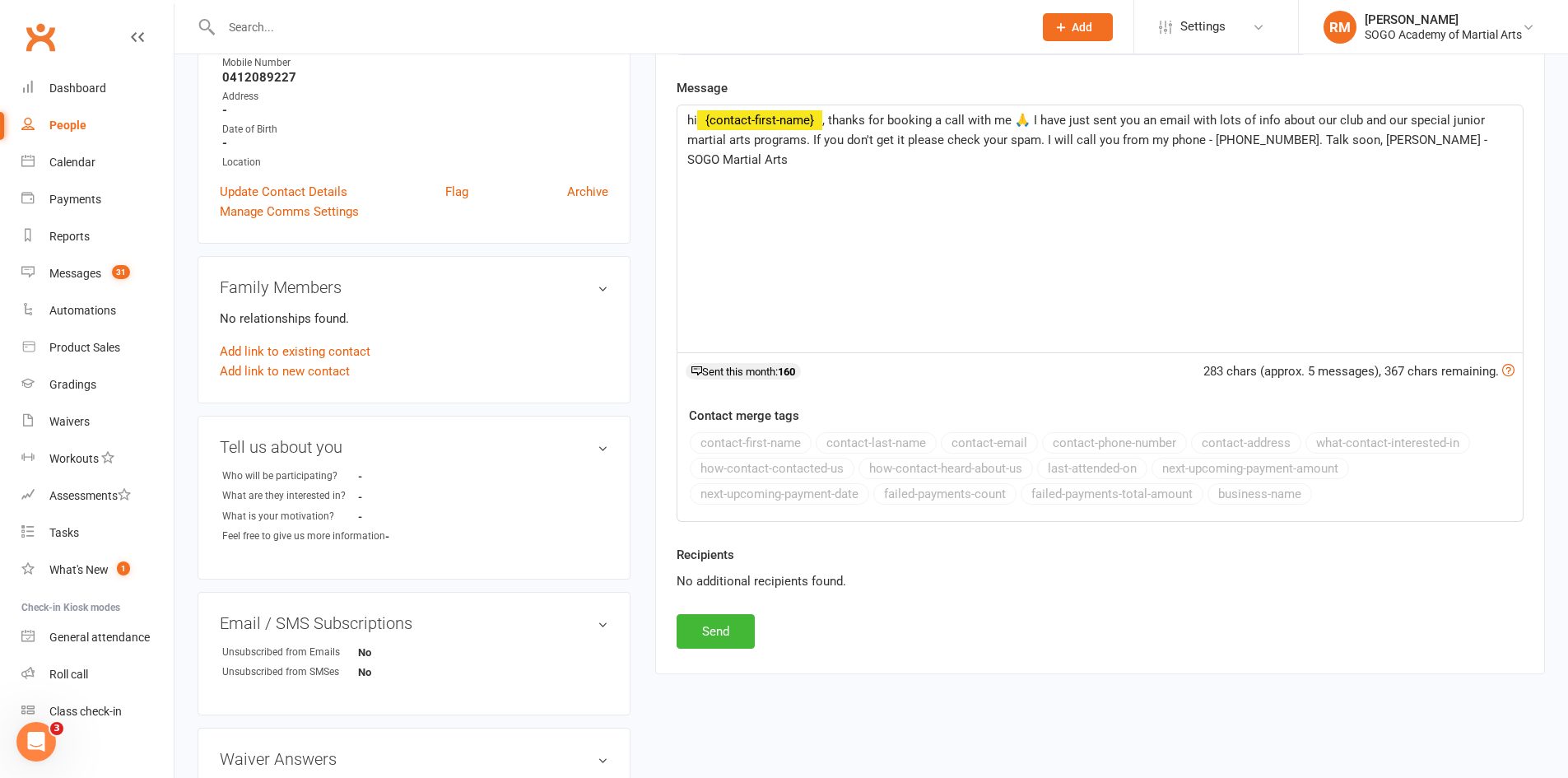
scroll to position [329, 0]
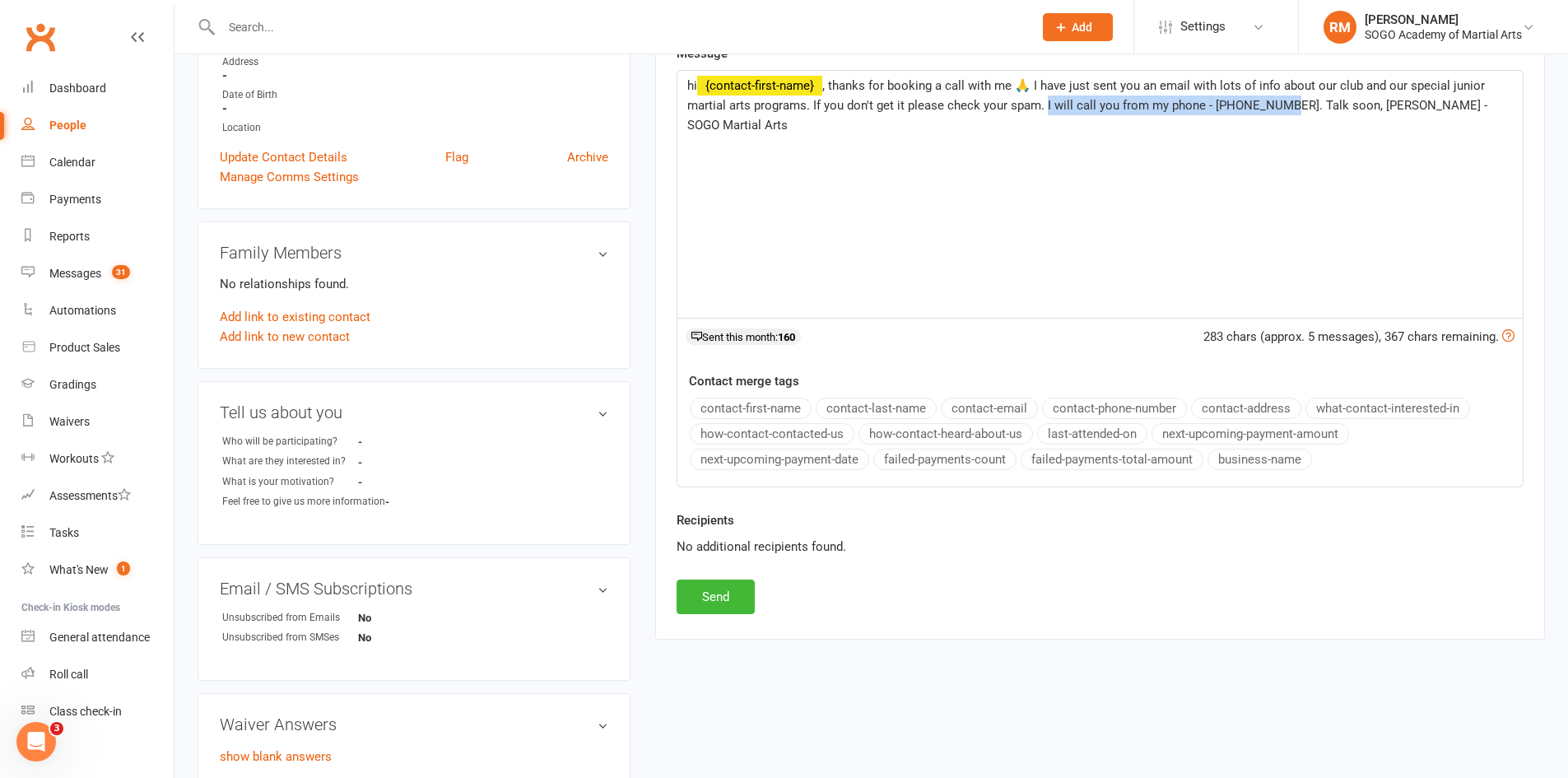
drag, startPoint x: 1282, startPoint y: 105, endPoint x: 1044, endPoint y: 108, distance: 238.0
click at [1044, 108] on span ", thanks for booking a call with me 🙏 I have just sent you an email with lots o…" at bounding box center [1089, 106] width 803 height 55
click at [712, 596] on button "Send" at bounding box center [716, 597] width 79 height 35
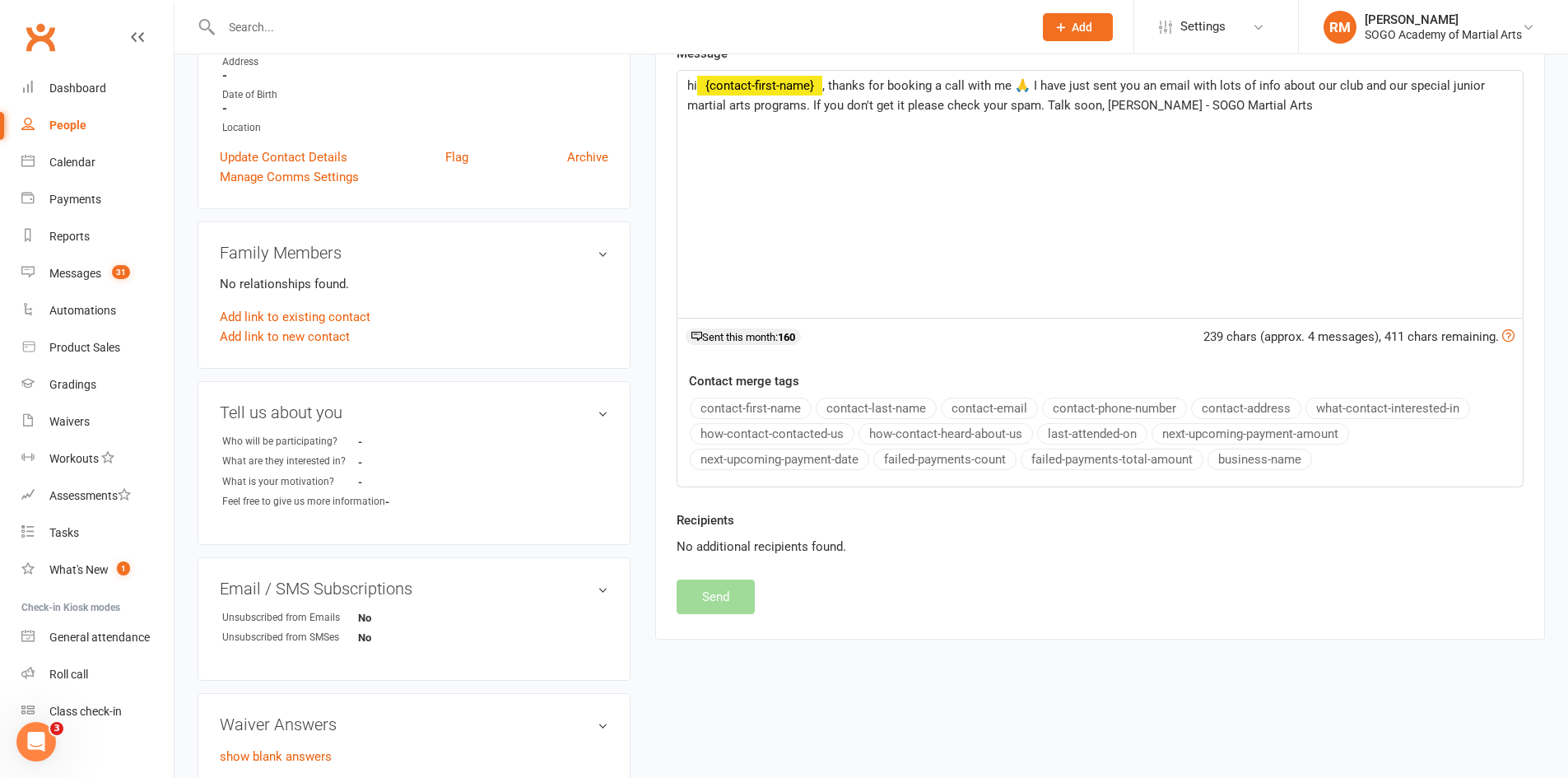
select select
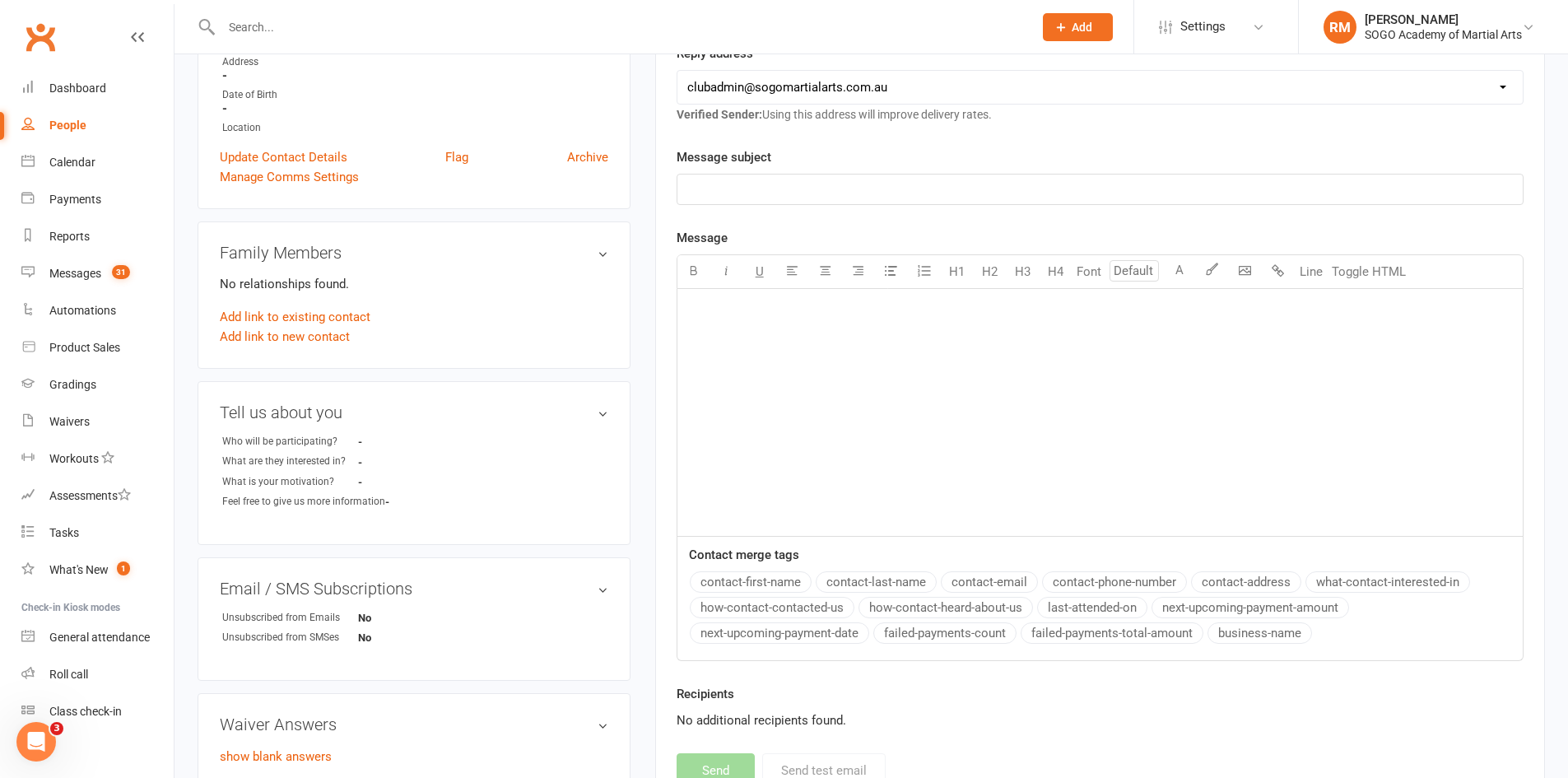
click at [1058, 27] on icon at bounding box center [1061, 27] width 15 height 15
click at [1052, 73] on link "Prospect" at bounding box center [1060, 74] width 146 height 38
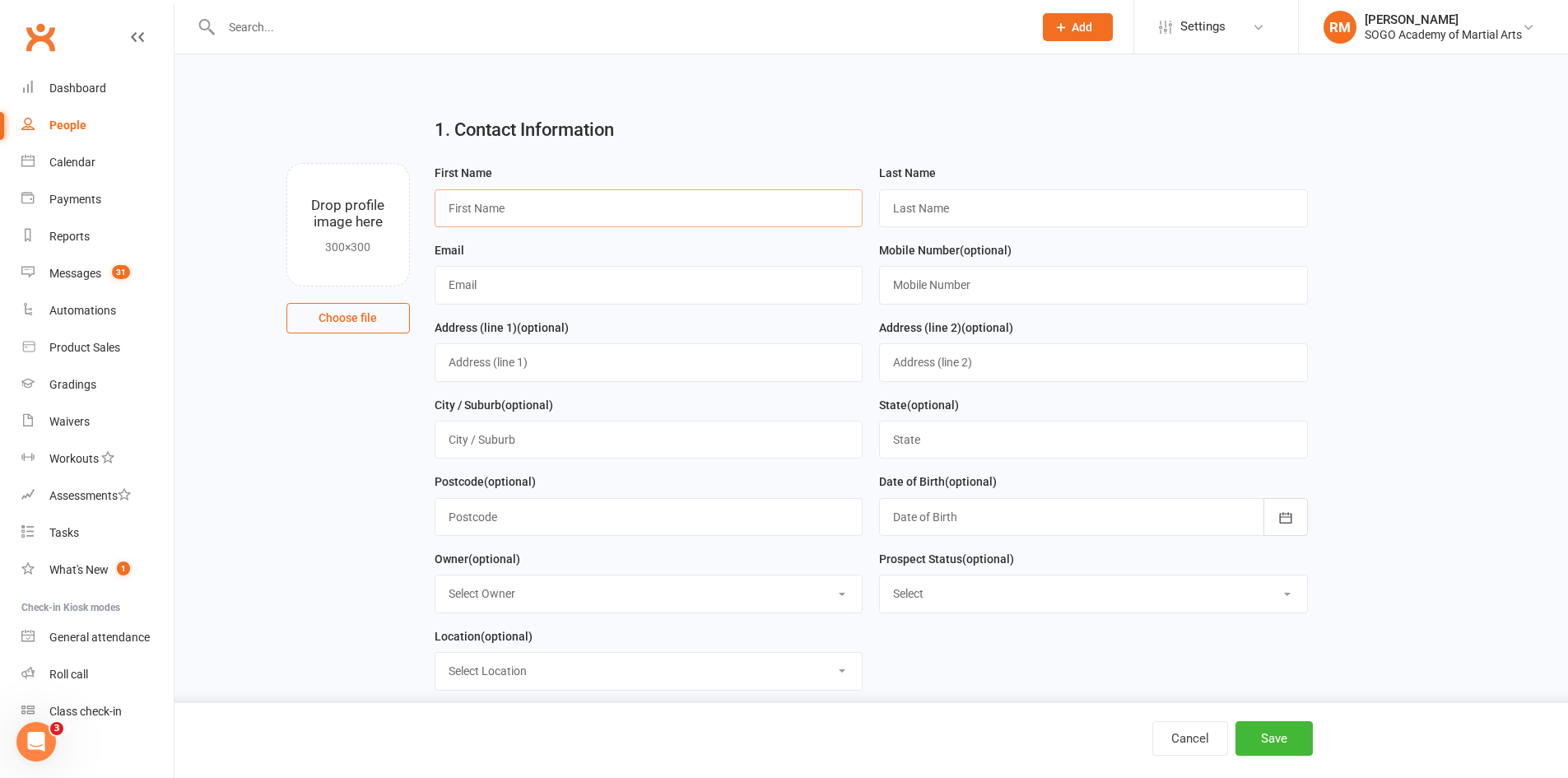
paste input "[EMAIL_ADDRESS][DOMAIN_NAME]"
type input "[EMAIL_ADDRESS][DOMAIN_NAME]"
drag, startPoint x: 585, startPoint y: 214, endPoint x: 353, endPoint y: 185, distance: 233.8
click at [353, 163] on div "Drop profile image here 300×300 Choose file First Name [EMAIL_ADDRESS][DOMAIN_N…" at bounding box center [871, 163] width 1348 height 0
paste input "[EMAIL_ADDRESS][DOMAIN_NAME]"
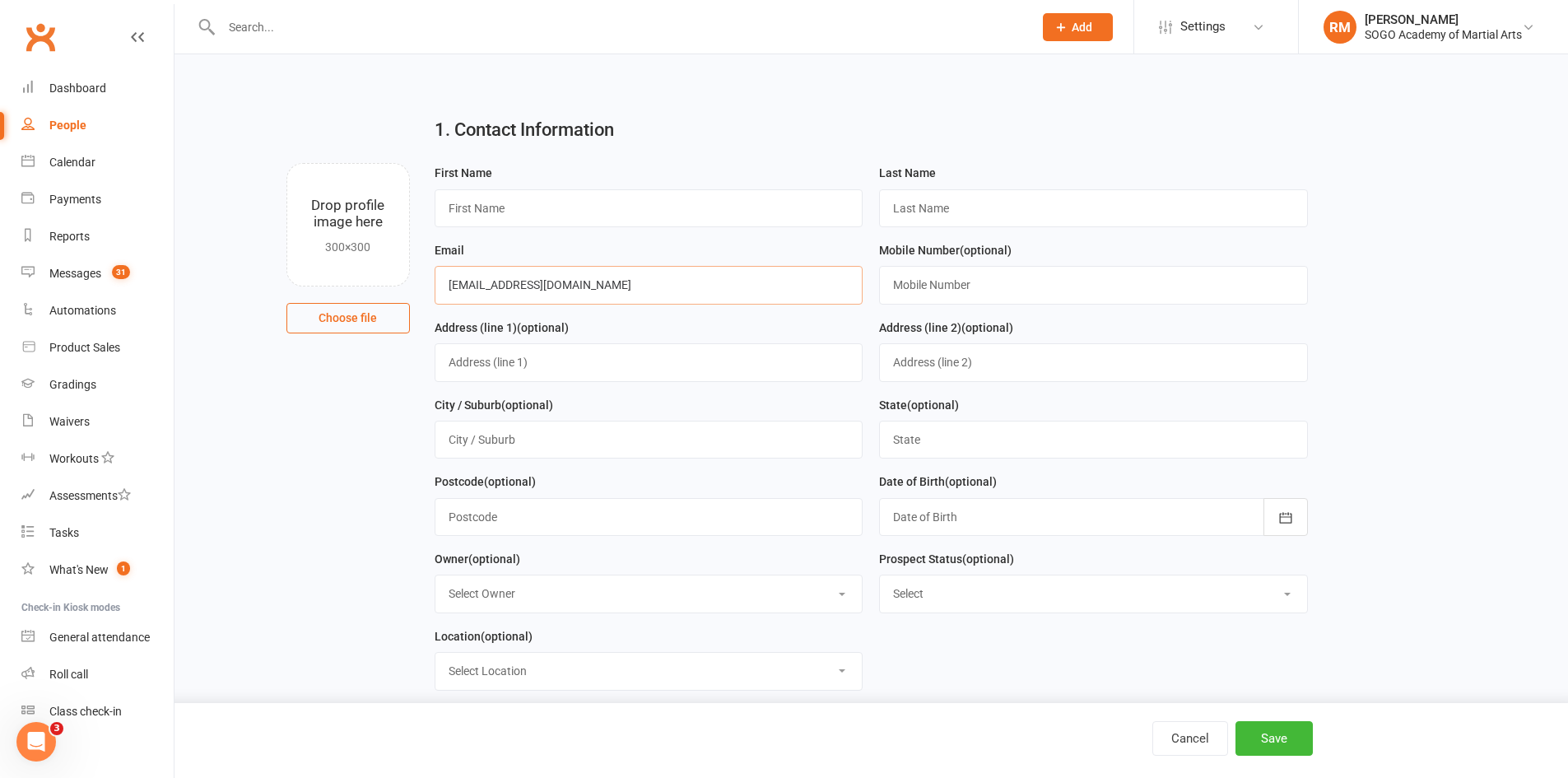
type input "[EMAIL_ADDRESS][DOMAIN_NAME]"
click at [484, 216] on input "text" at bounding box center [649, 209] width 429 height 38
type input "[PERSON_NAME]"
type input "0438729513"
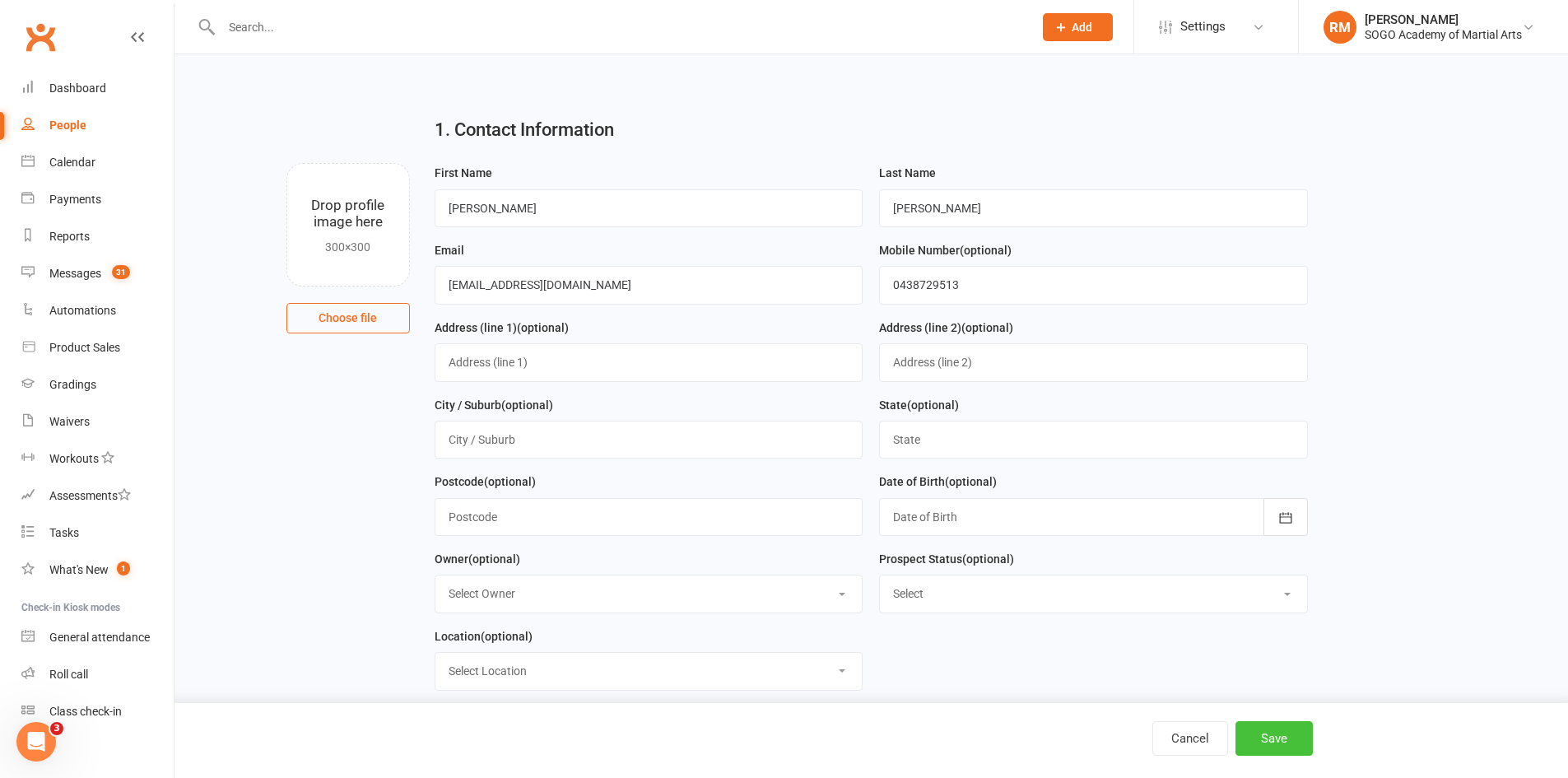
click at [1286, 744] on button "Save" at bounding box center [1274, 738] width 78 height 35
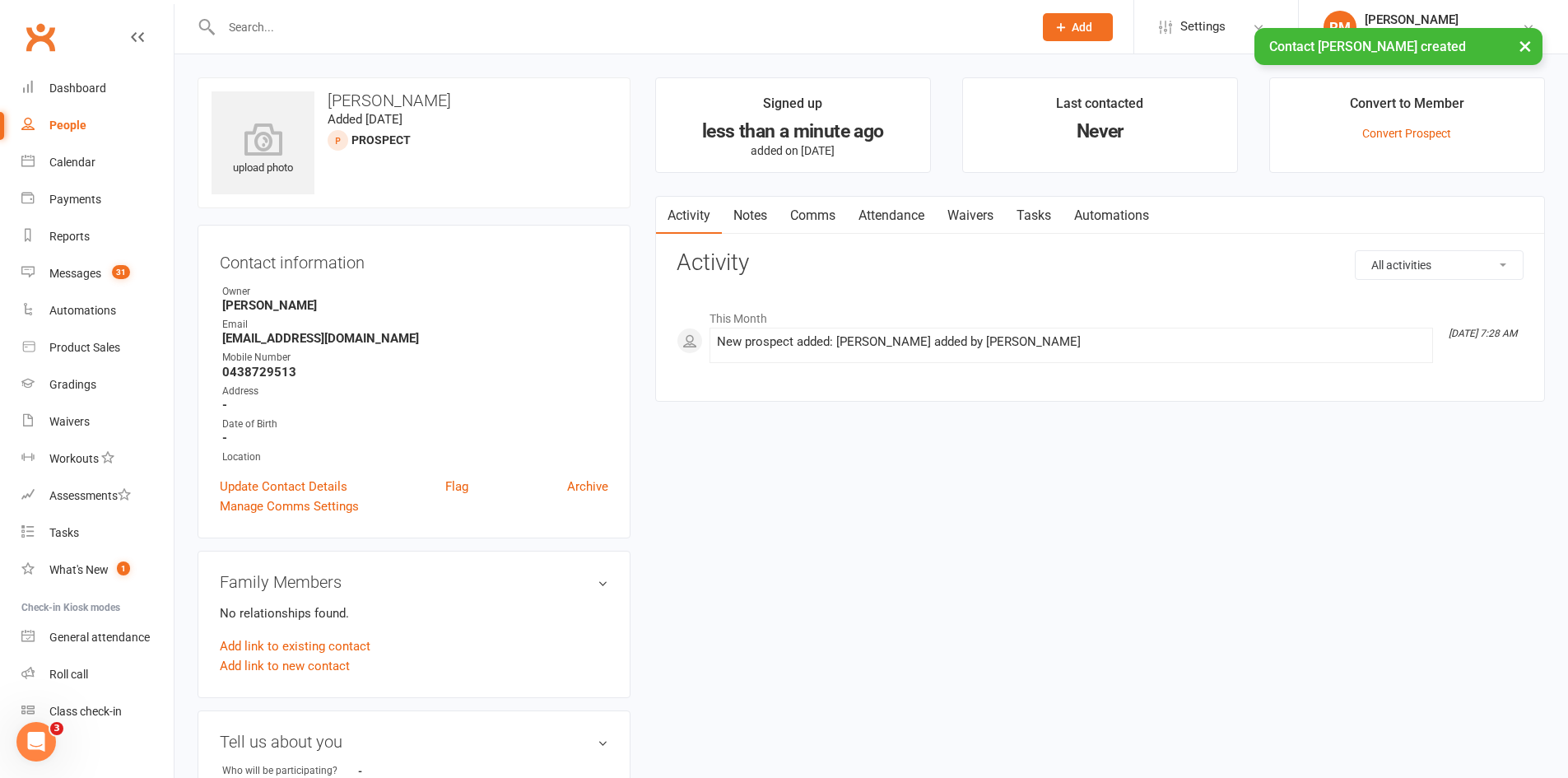
click at [829, 214] on link "Comms" at bounding box center [813, 216] width 69 height 38
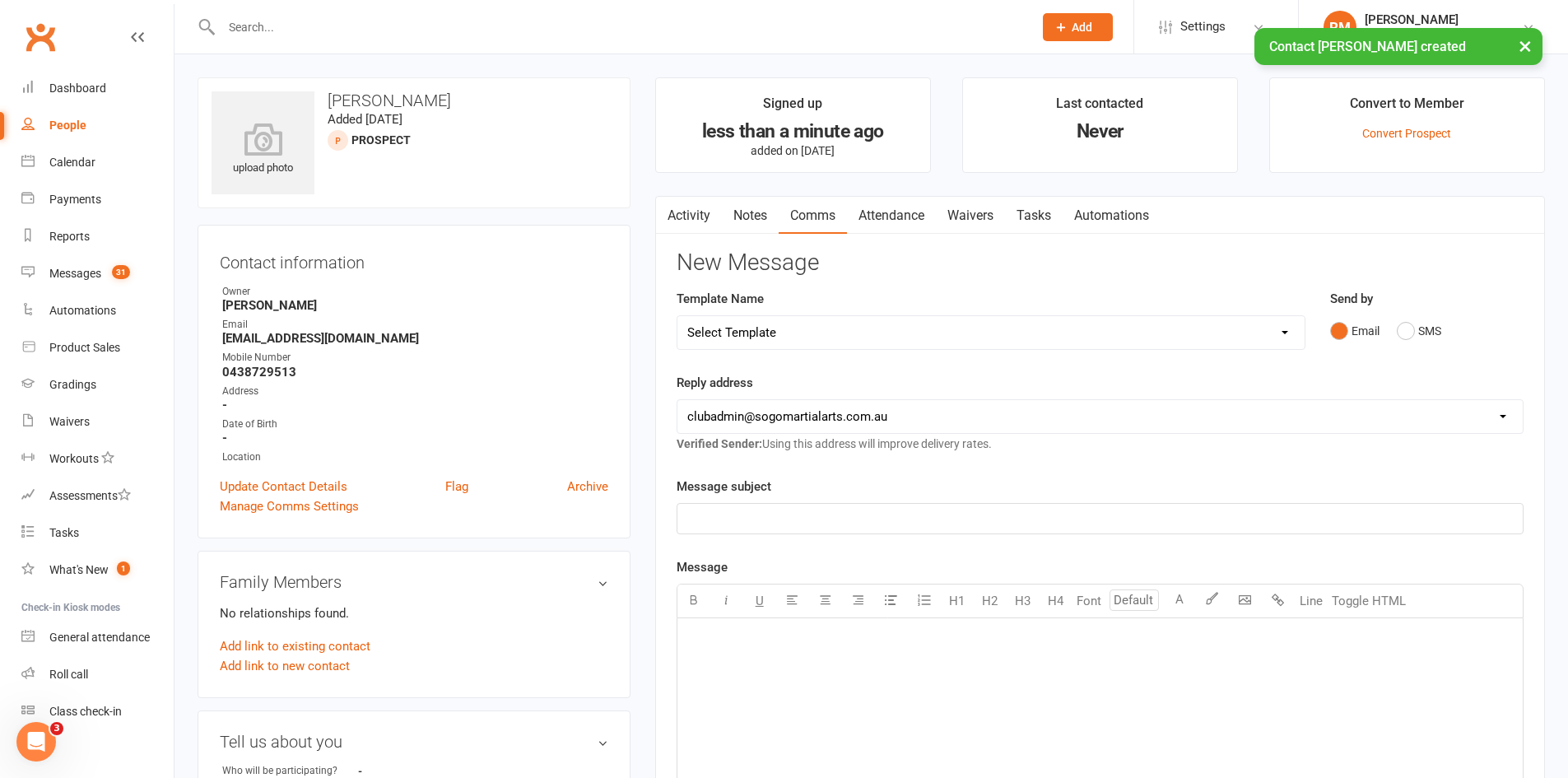
click at [819, 334] on select "Select Template [Email] 01. Junior Enquiry 1 Week FREE Zipleads Call Booked [Em…" at bounding box center [991, 333] width 627 height 33
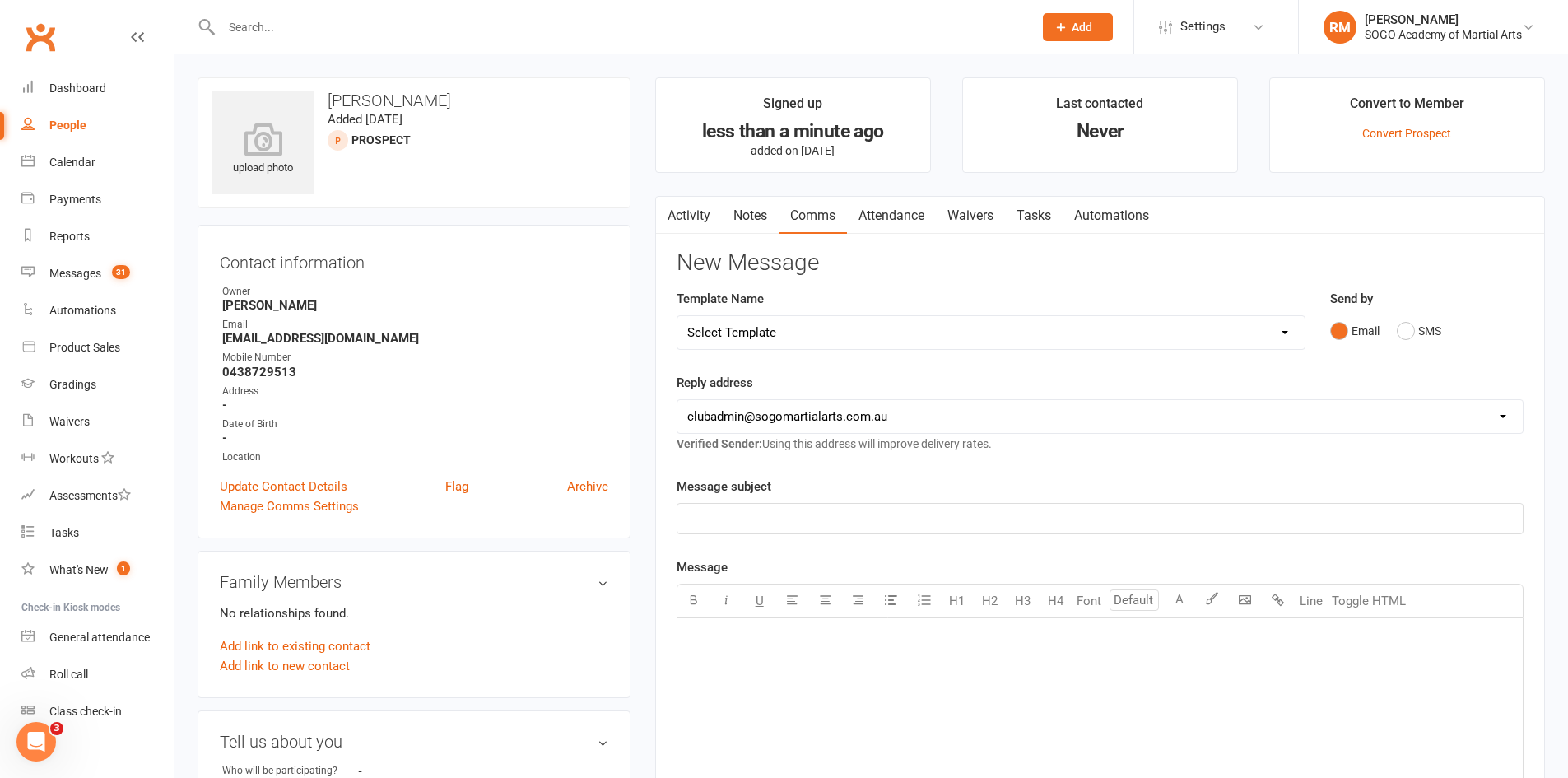
select select "3"
click at [678, 316] on select "Select Template [Email] 01. Junior Enquiry 1 Week FREE Zipleads Call Booked [Em…" at bounding box center [991, 333] width 627 height 33
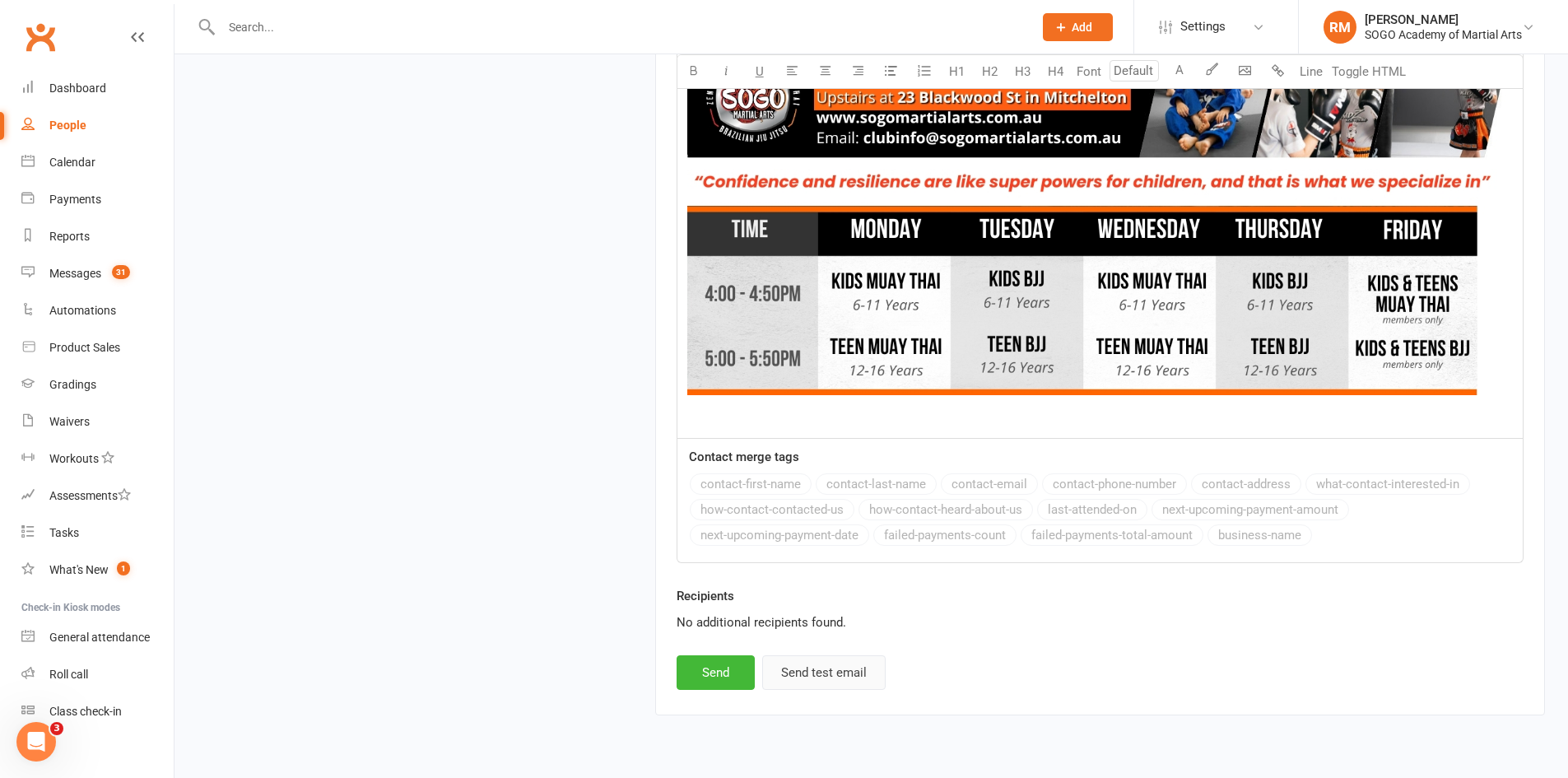
scroll to position [1881, 0]
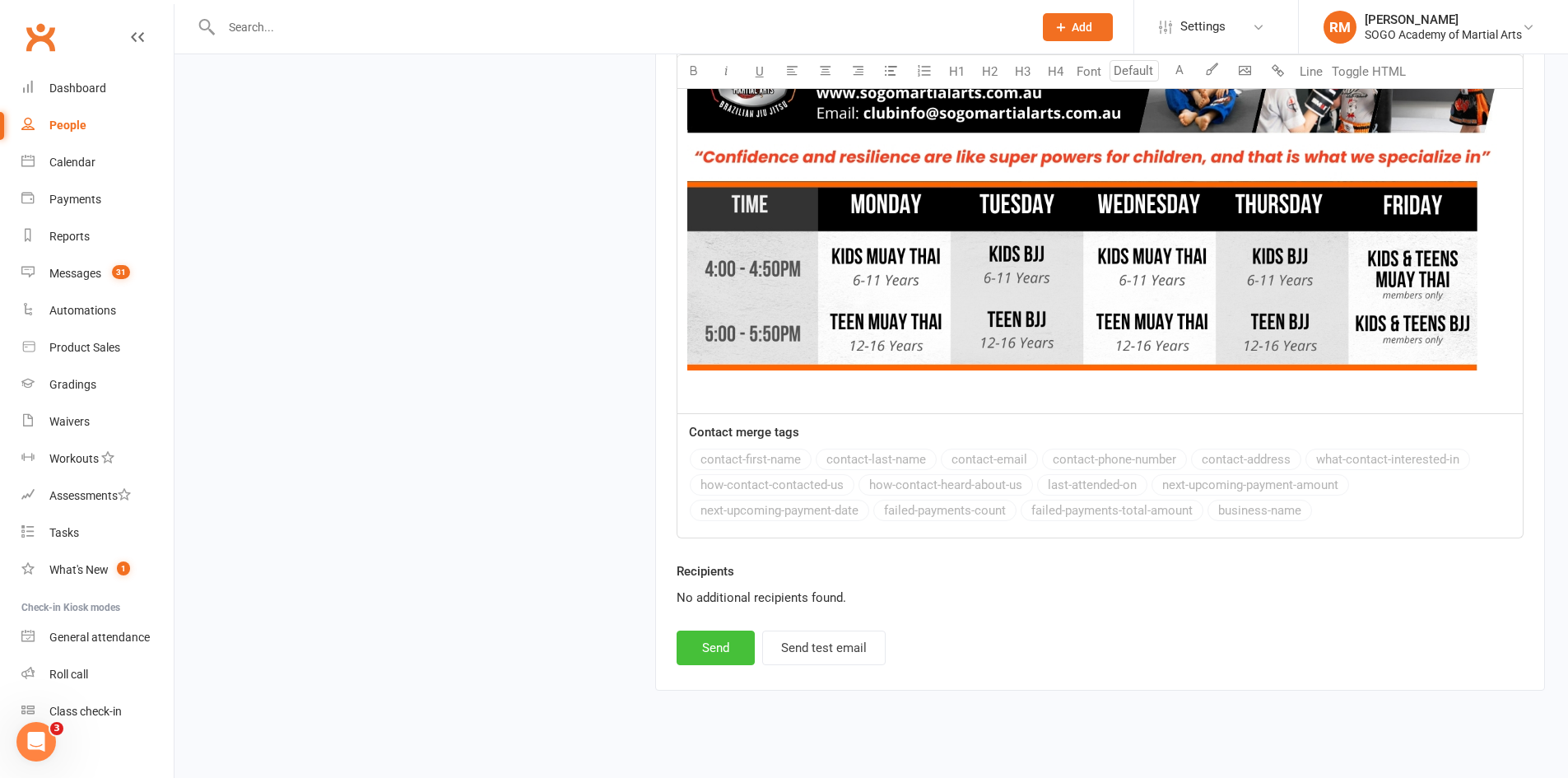
click at [706, 631] on button "Send" at bounding box center [716, 648] width 79 height 35
select select
